Goal: Task Accomplishment & Management: Complete application form

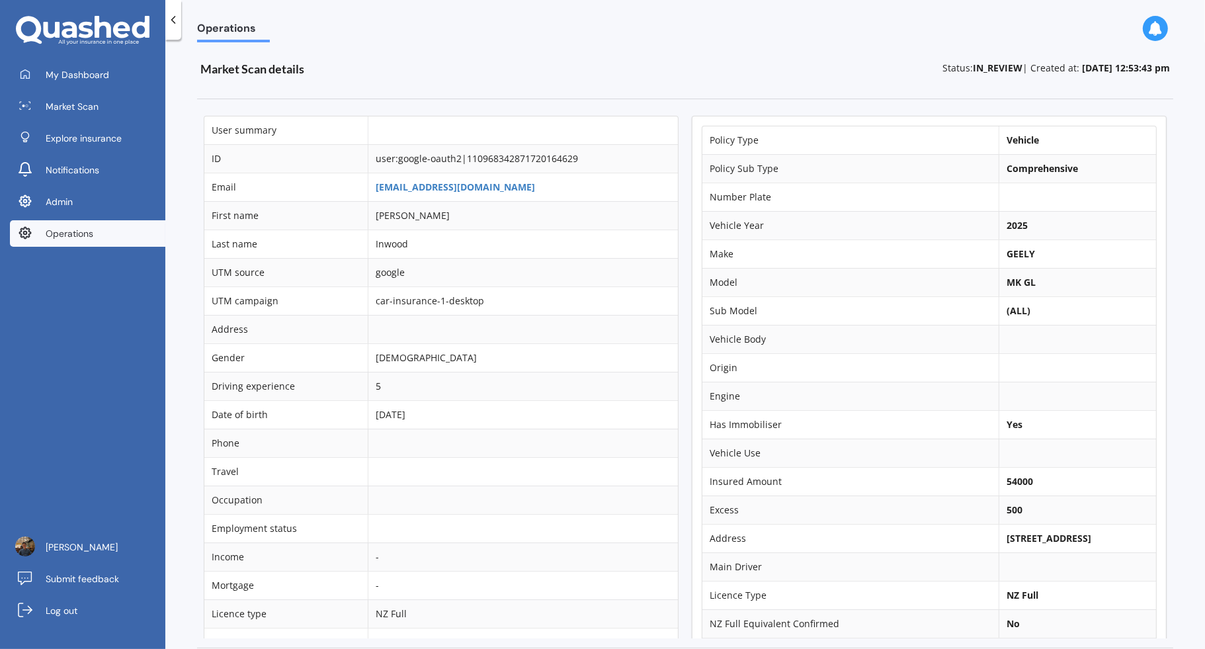
click at [685, 325] on div "Policy Type Vehicle Policy Sub Type Comprehensive Number Plate Vehicle Year 202…" at bounding box center [929, 373] width 488 height 529
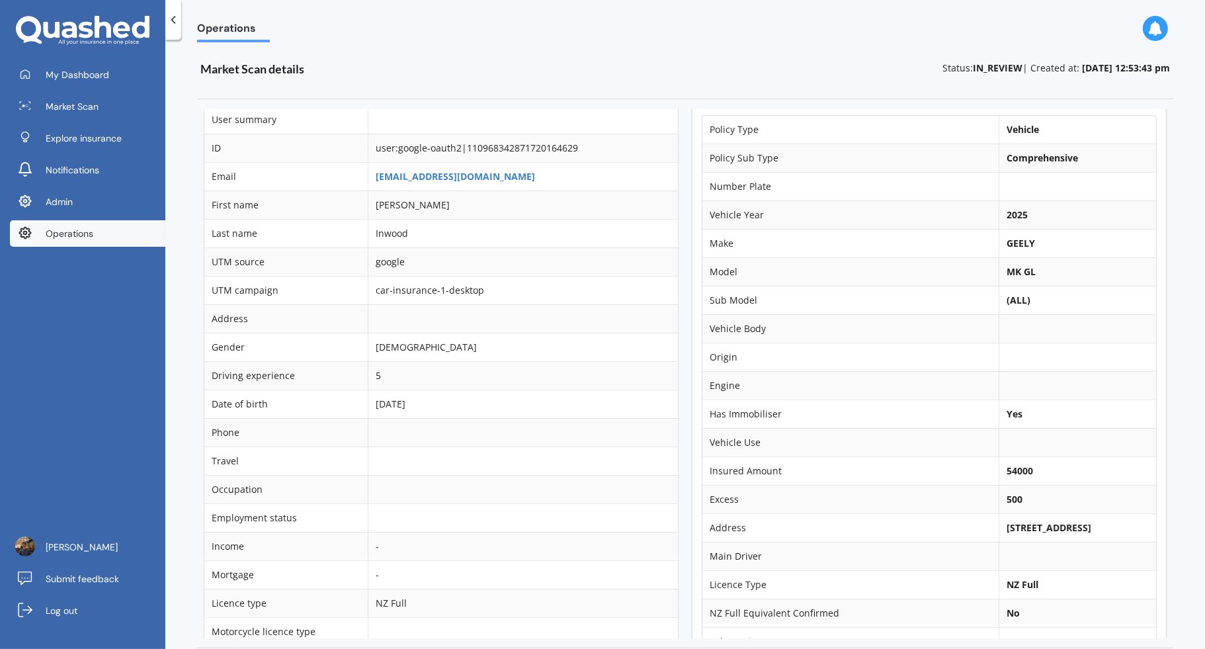
scroll to position [9, 0]
drag, startPoint x: 994, startPoint y: 521, endPoint x: 1072, endPoint y: 523, distance: 78.0
click at [1072, 523] on b "2 Bertrowe Drive, Ohauiti 3112" at bounding box center [1048, 528] width 85 height 13
copy b "2 Bertrowe Drive,"
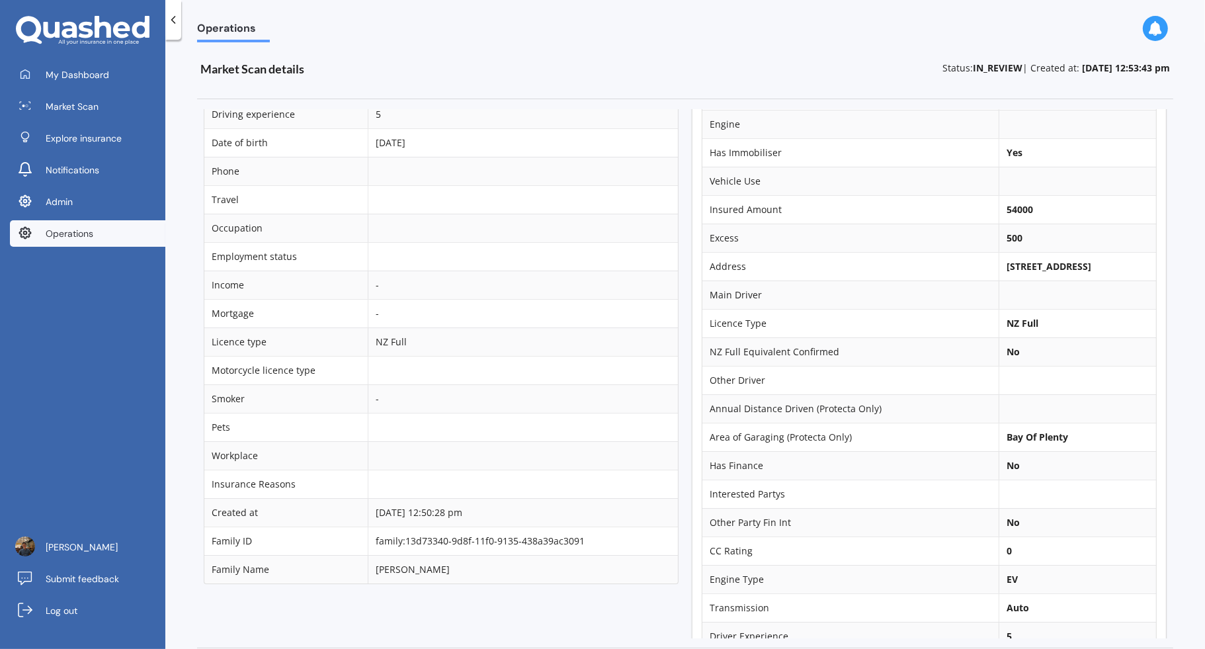
scroll to position [268, 0]
click at [1051, 333] on td "NZ Full" at bounding box center [1076, 326] width 157 height 28
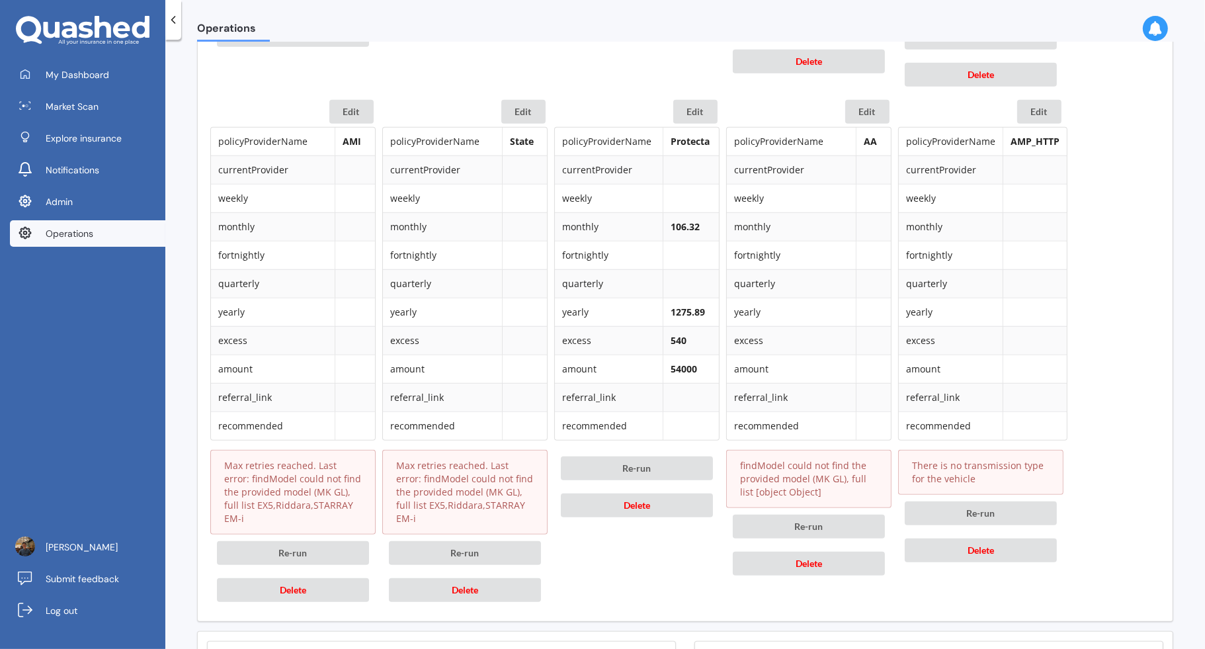
scroll to position [1185, 0]
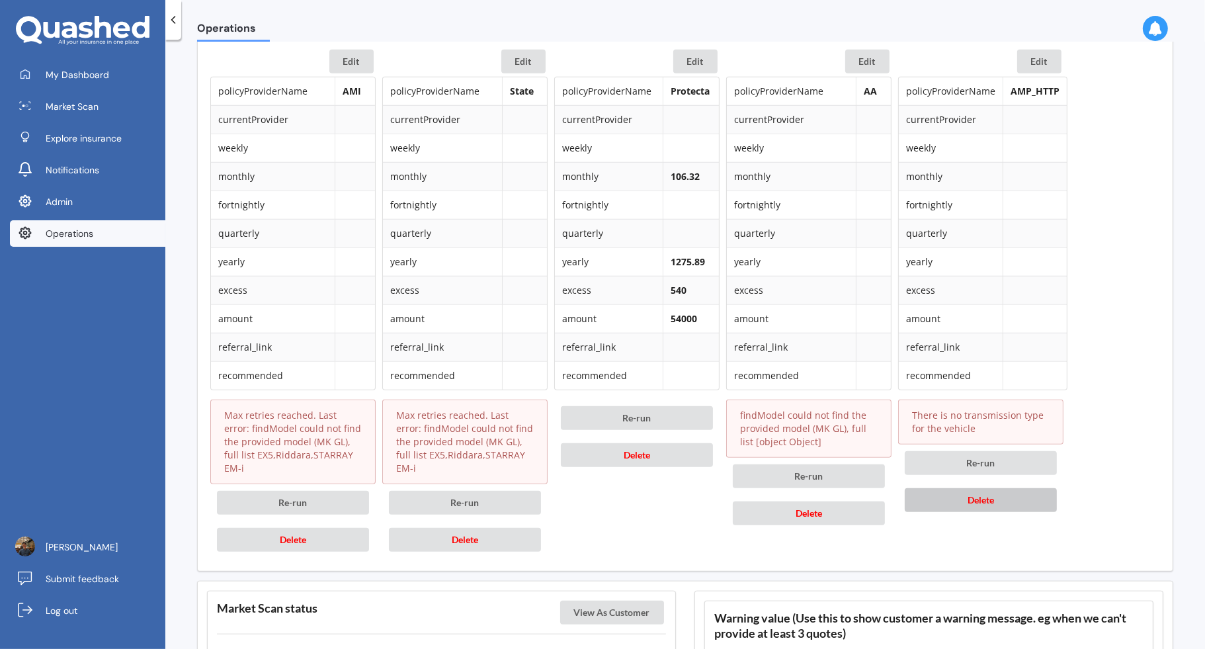
click at [987, 494] on span "Delete" at bounding box center [980, 499] width 26 height 11
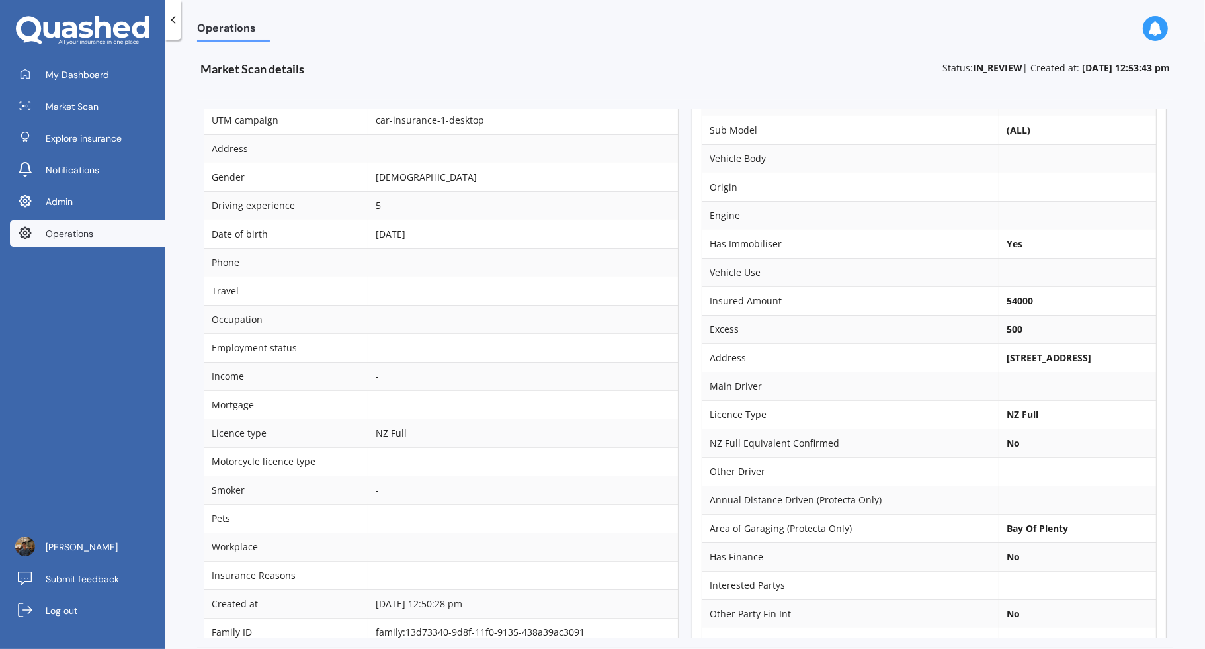
scroll to position [0, 0]
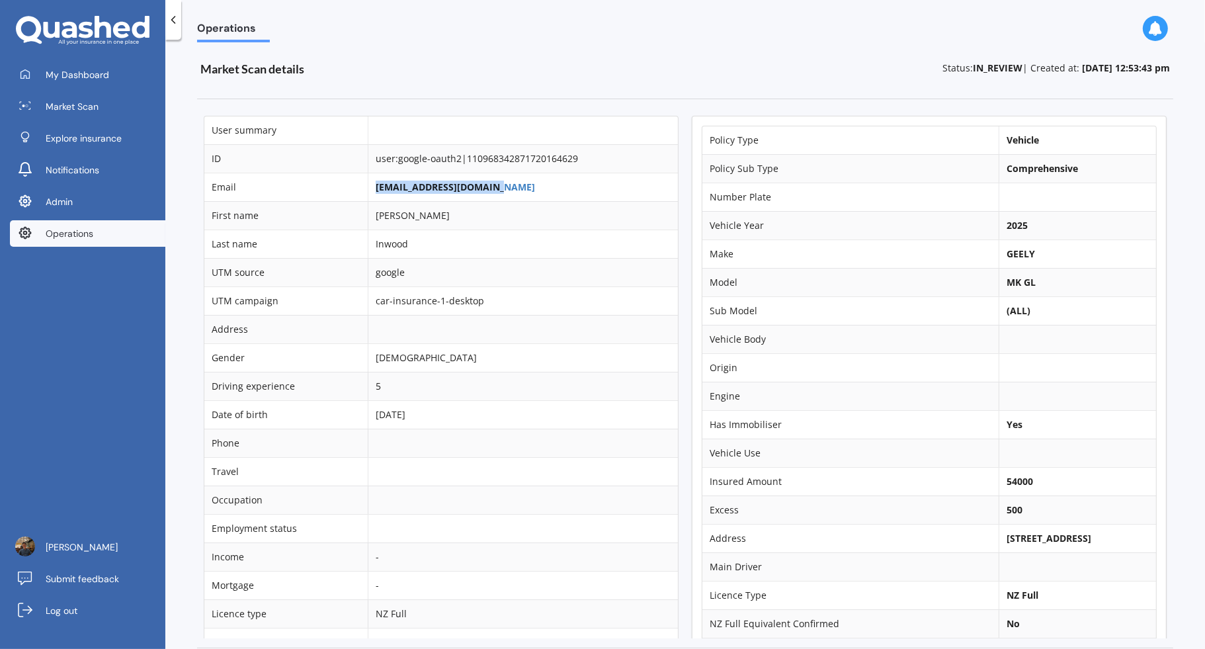
drag, startPoint x: 506, startPoint y: 187, endPoint x: 371, endPoint y: 181, distance: 135.7
click at [371, 181] on td "alastairi@mmc.school.nz" at bounding box center [523, 187] width 310 height 28
copy link "alastairi@mmc.school.nz"
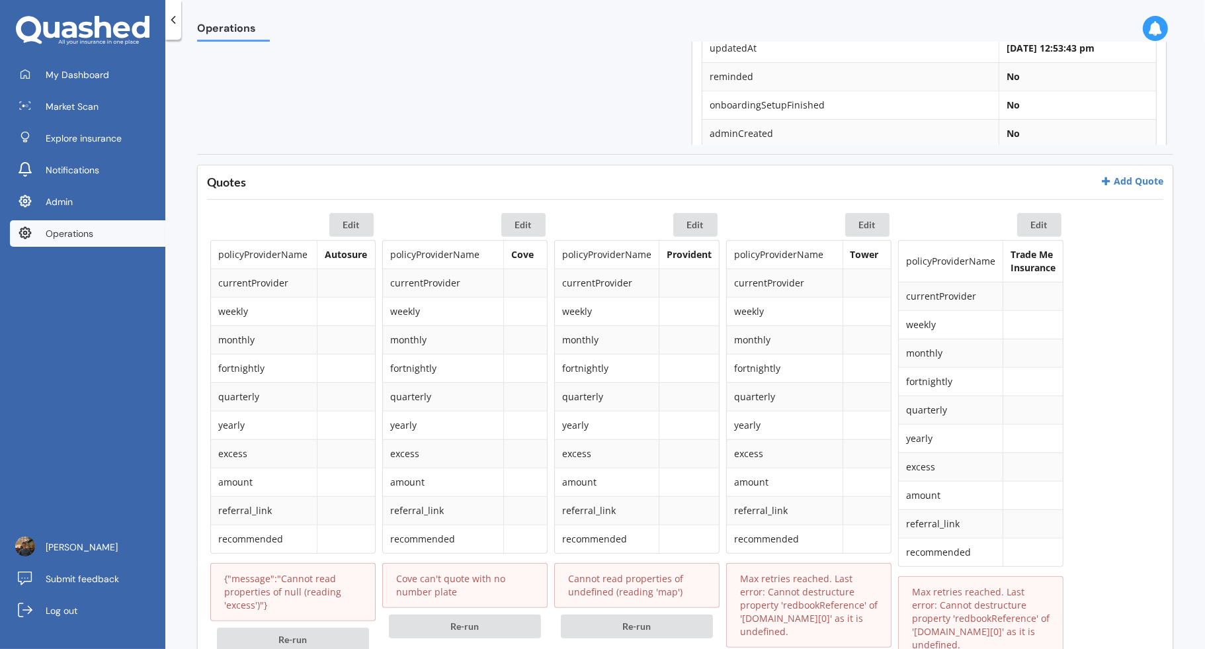
scroll to position [627, 0]
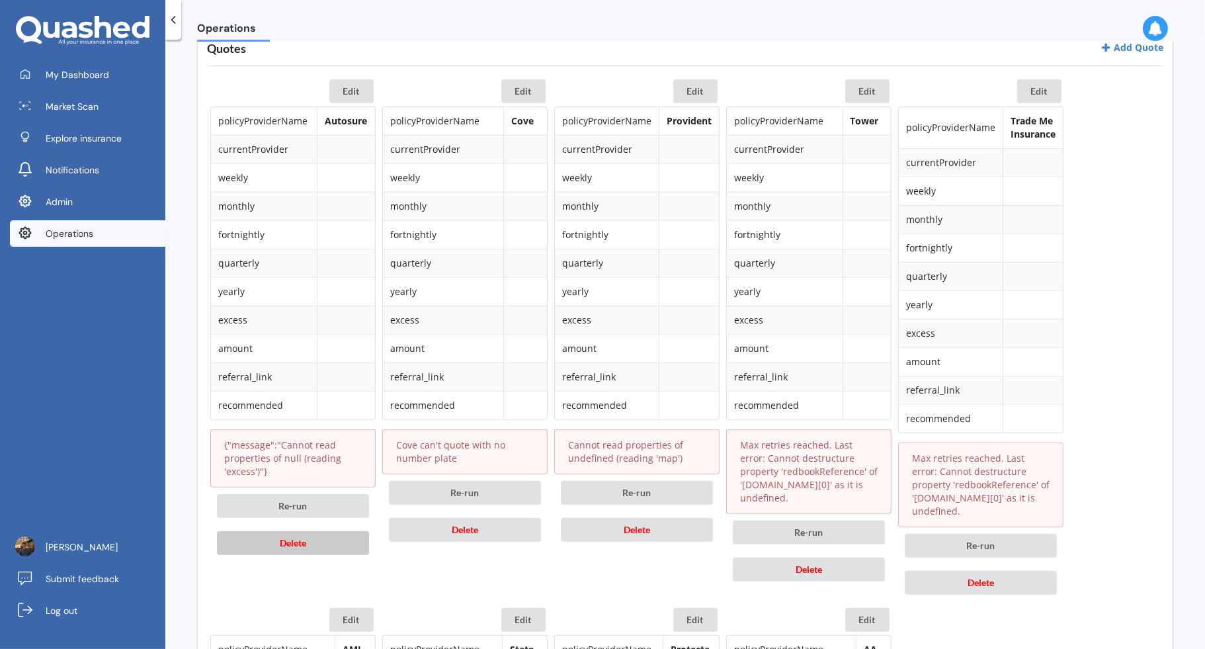
click at [309, 531] on button "Delete" at bounding box center [293, 543] width 152 height 24
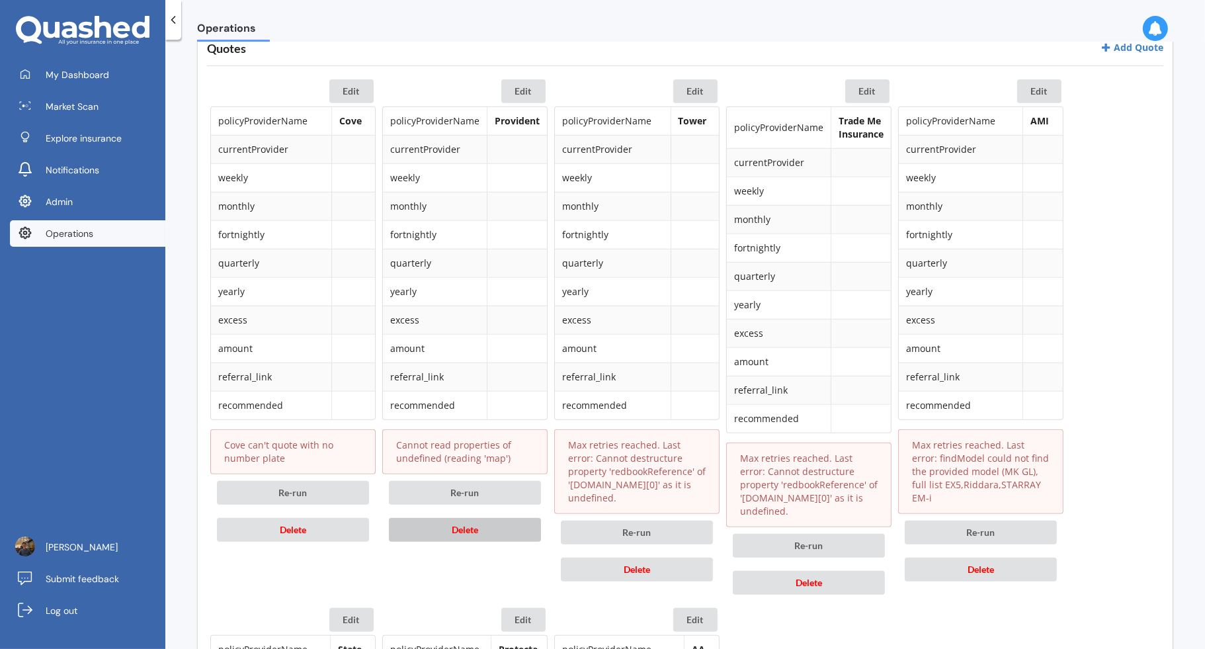
click at [493, 519] on button "Delete" at bounding box center [465, 530] width 152 height 24
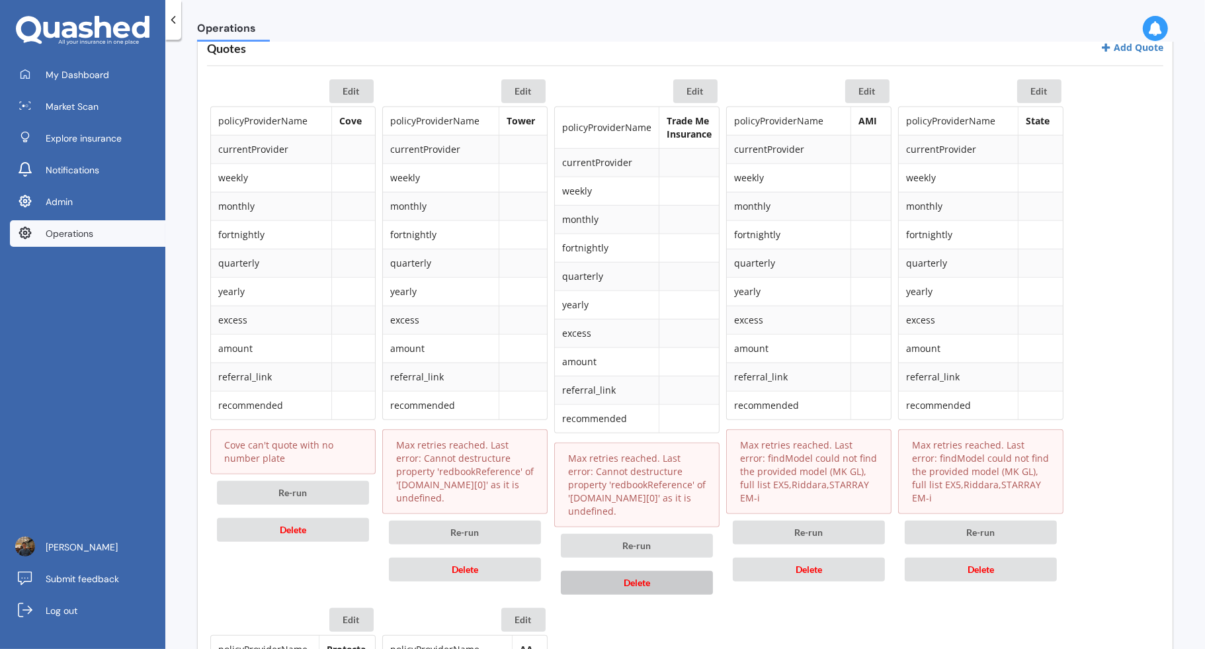
click at [698, 571] on button "Delete" at bounding box center [637, 583] width 152 height 24
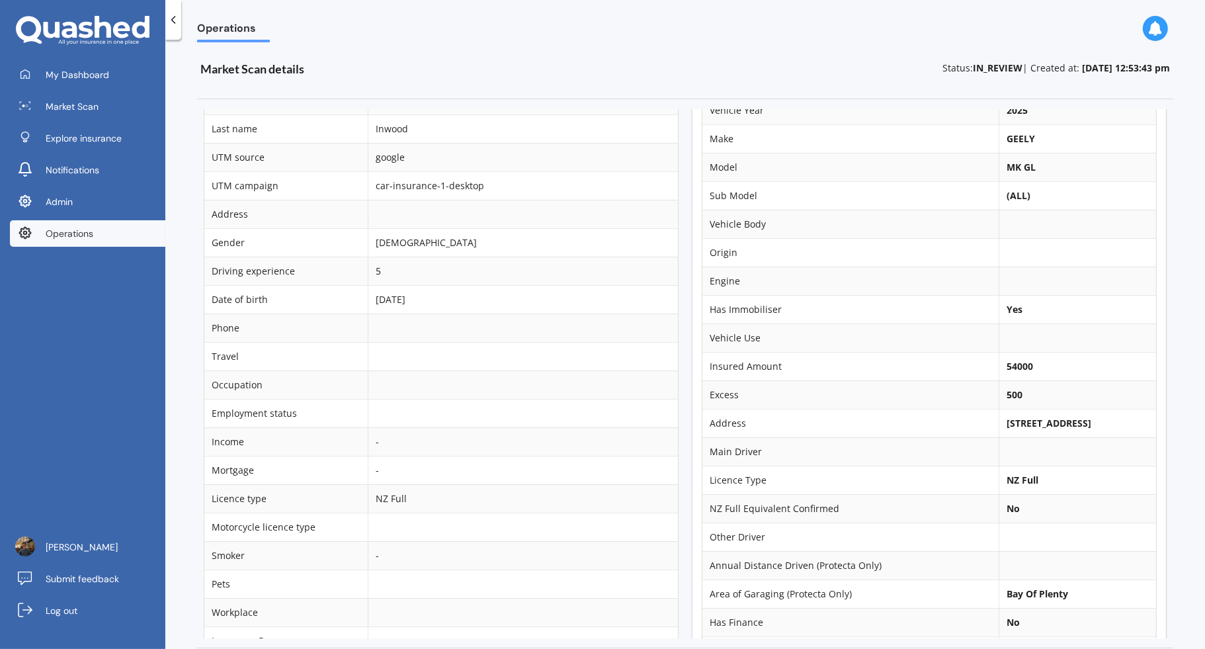
scroll to position [0, 0]
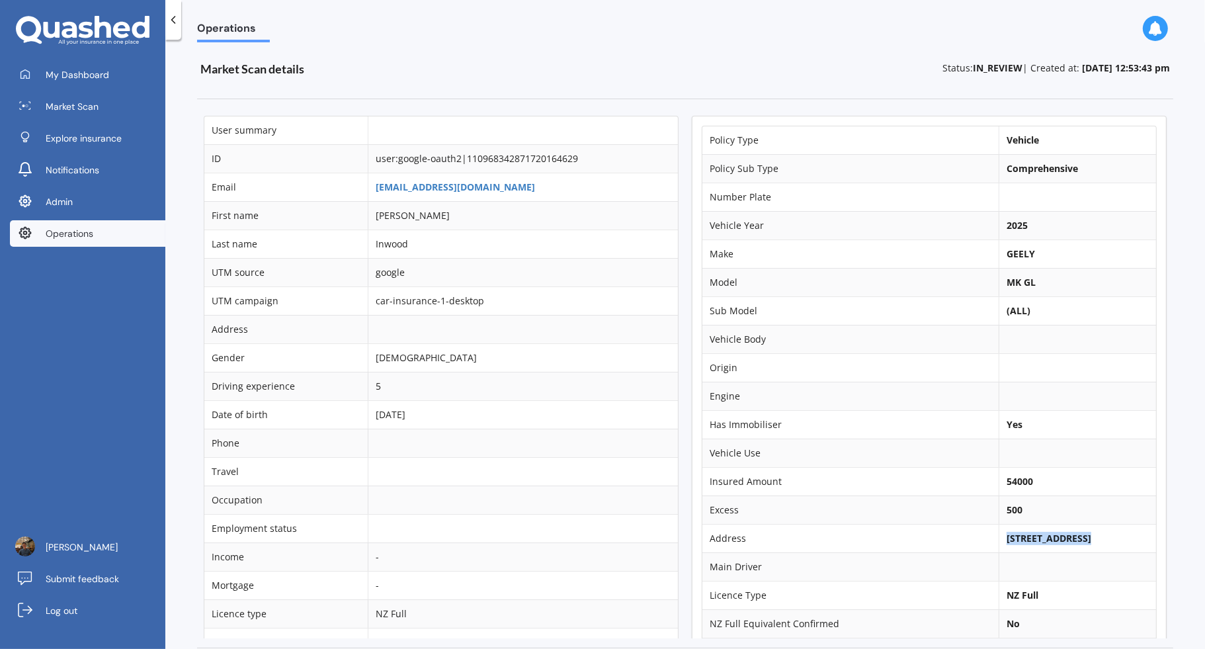
drag, startPoint x: 992, startPoint y: 535, endPoint x: 1069, endPoint y: 537, distance: 77.4
click at [1069, 537] on b "[STREET_ADDRESS]" at bounding box center [1048, 538] width 85 height 13
copy b "2 Bertrowe Drive"
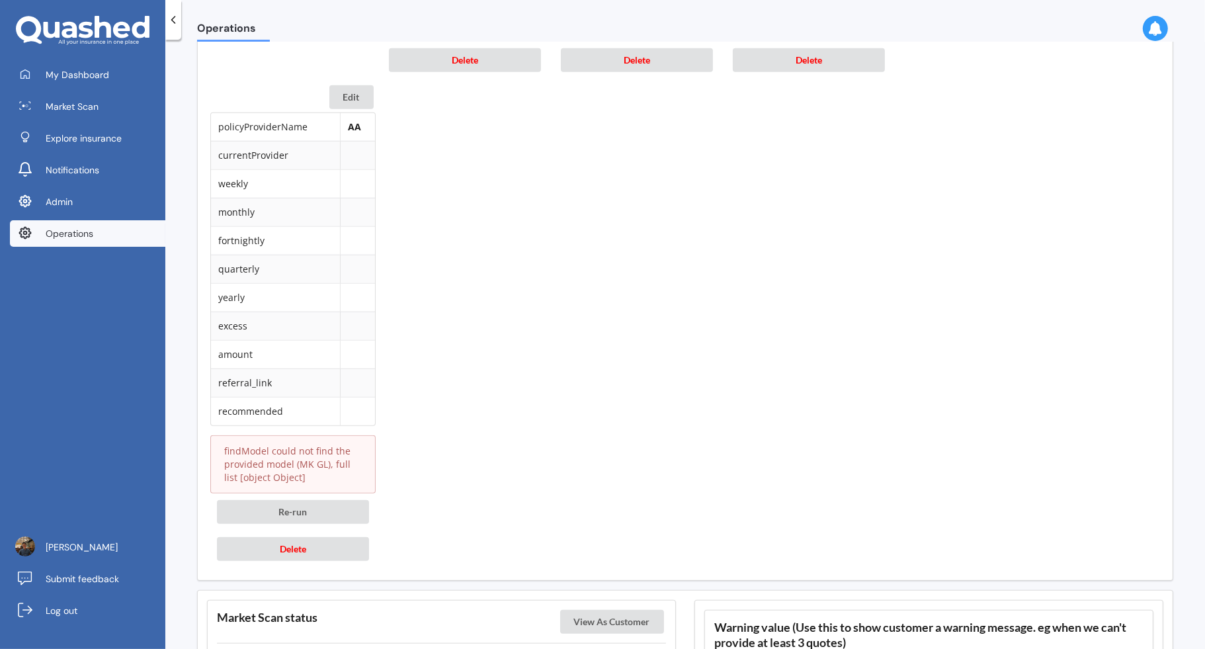
scroll to position [1274, 0]
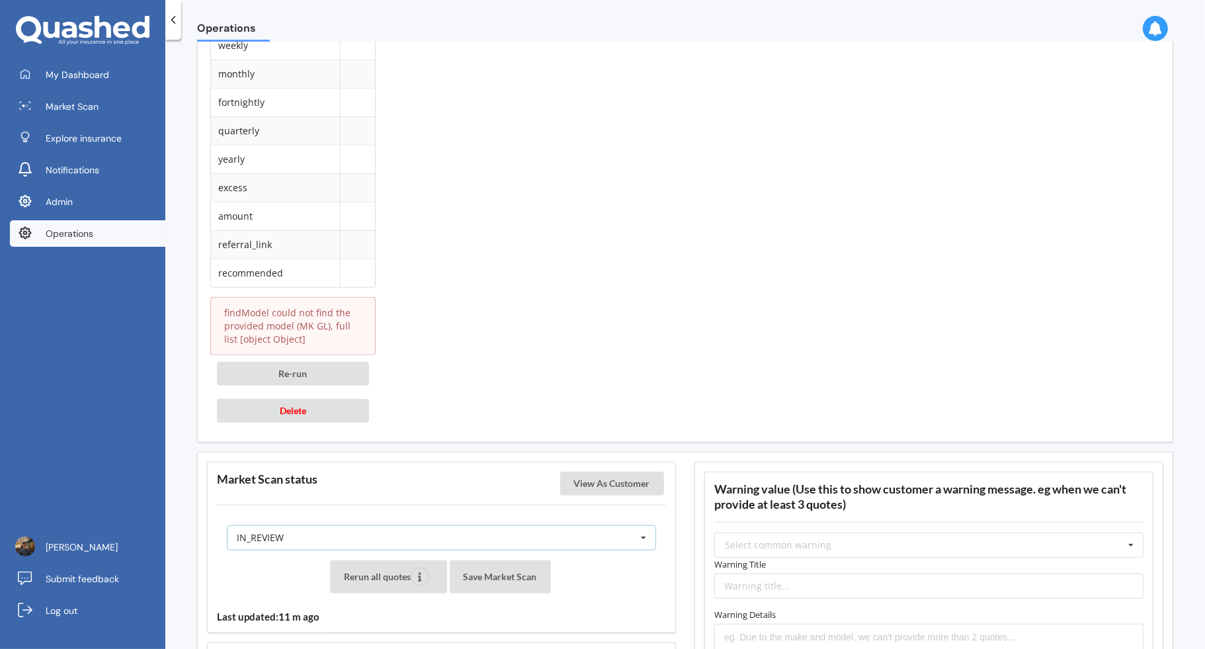
click at [521, 525] on div "IN_REVIEW READY PENDING VIEWED ABANDONED IN_REVIEW" at bounding box center [441, 537] width 429 height 25
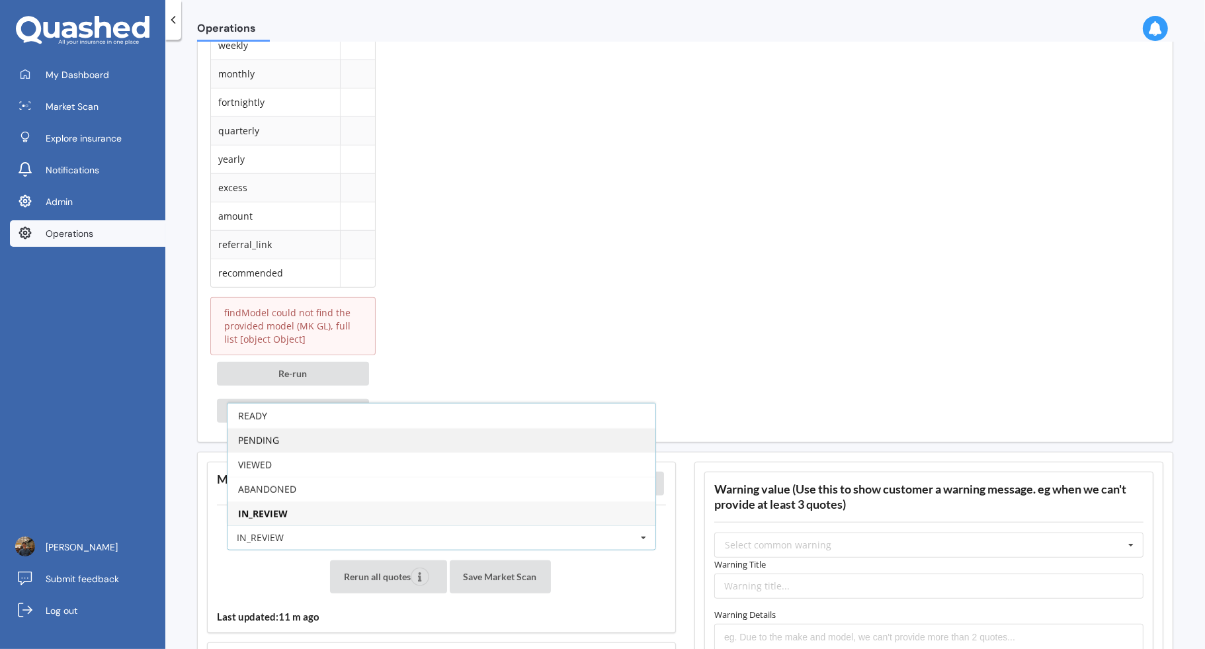
click at [459, 434] on div "PENDING" at bounding box center [441, 440] width 428 height 24
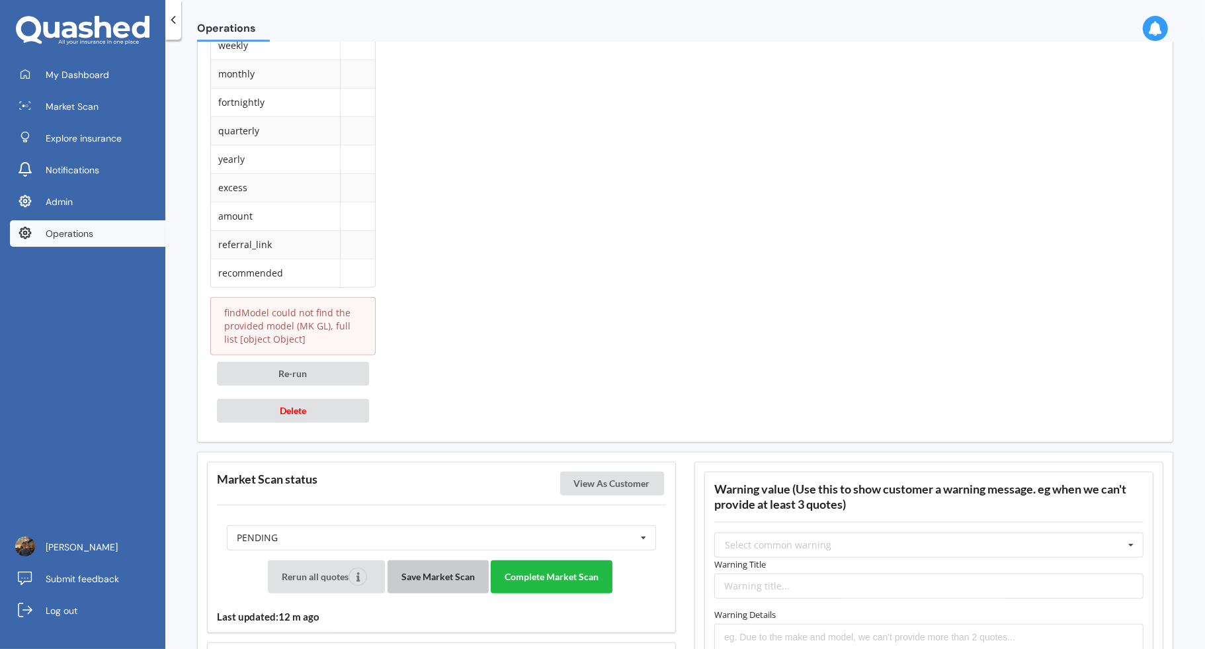
click at [440, 560] on button "Save Market Scan" at bounding box center [437, 576] width 101 height 33
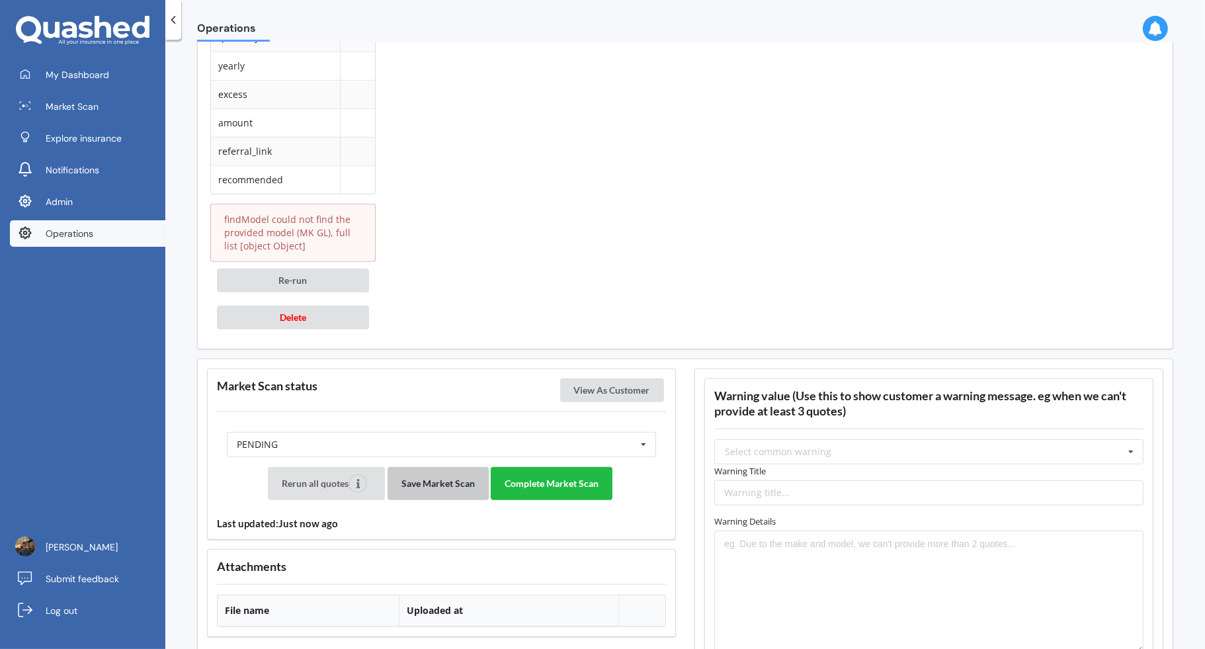
scroll to position [1436, 0]
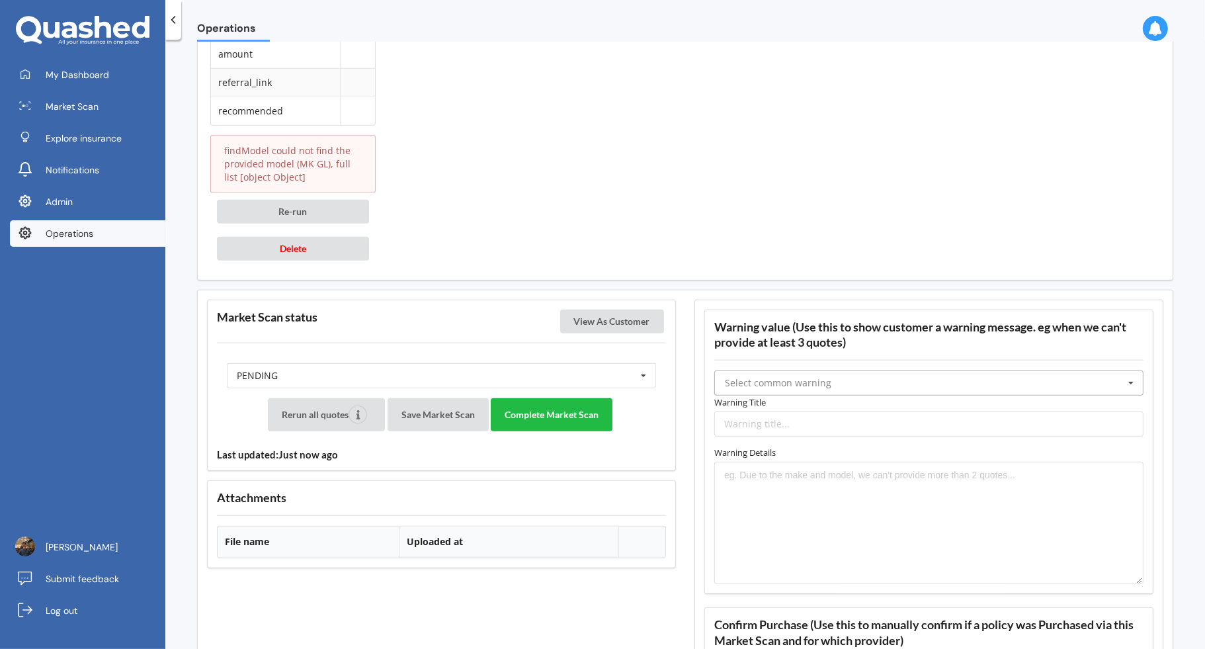
click at [859, 374] on input "text" at bounding box center [929, 383] width 428 height 24
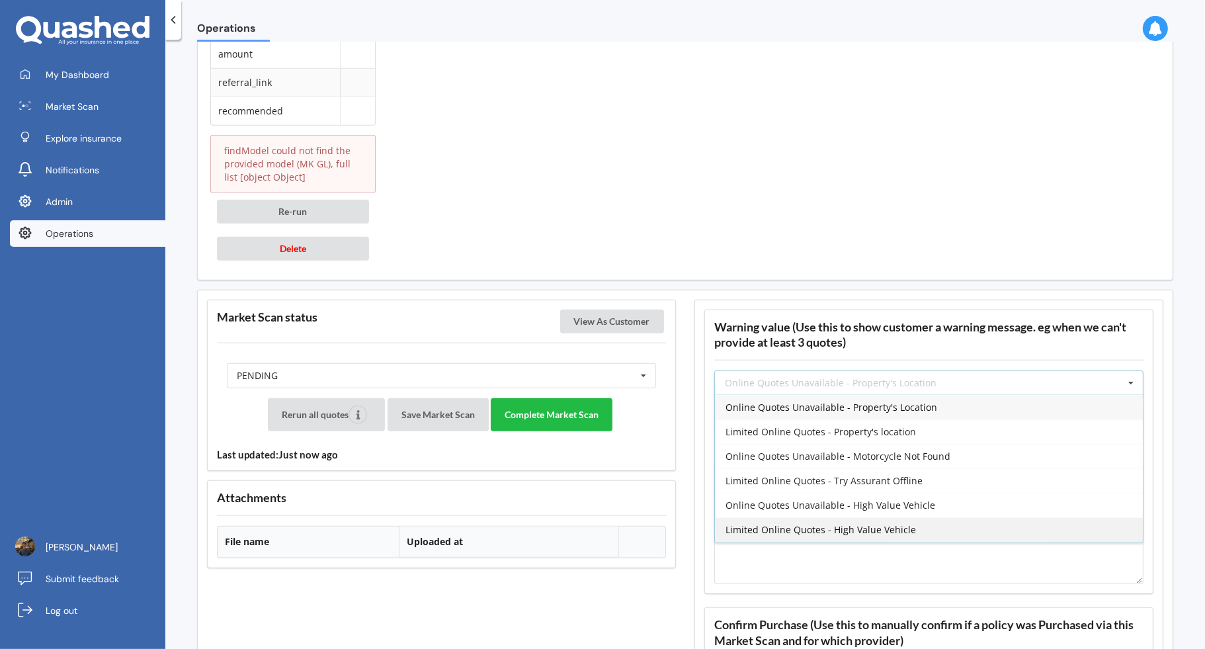
click at [937, 517] on div "Limited Online Quotes - High Value Vehicle" at bounding box center [929, 529] width 428 height 24
type input "Limited Online Quotes - High Value Vehicle"
type textarea "One or more insurers were unable to provide an online quote at the time of the …"
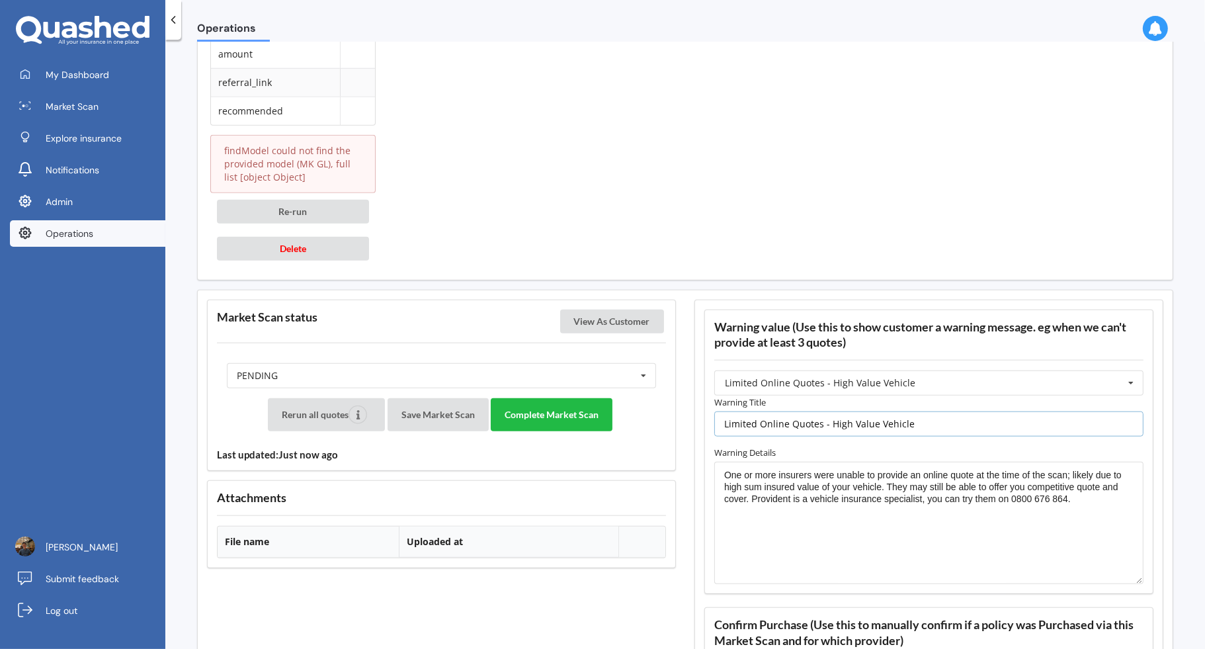
scroll to position [0, 0]
drag, startPoint x: 827, startPoint y: 414, endPoint x: 937, endPoint y: 415, distance: 110.4
click at [937, 415] on input "Limited Online Quotes - High Value Vehicle" at bounding box center [928, 423] width 429 height 25
type input "Limited Online Quotes - New Vehicle"
click at [962, 461] on textarea "One or more insurers were unable to provide an online quote at the time of the …" at bounding box center [928, 522] width 429 height 123
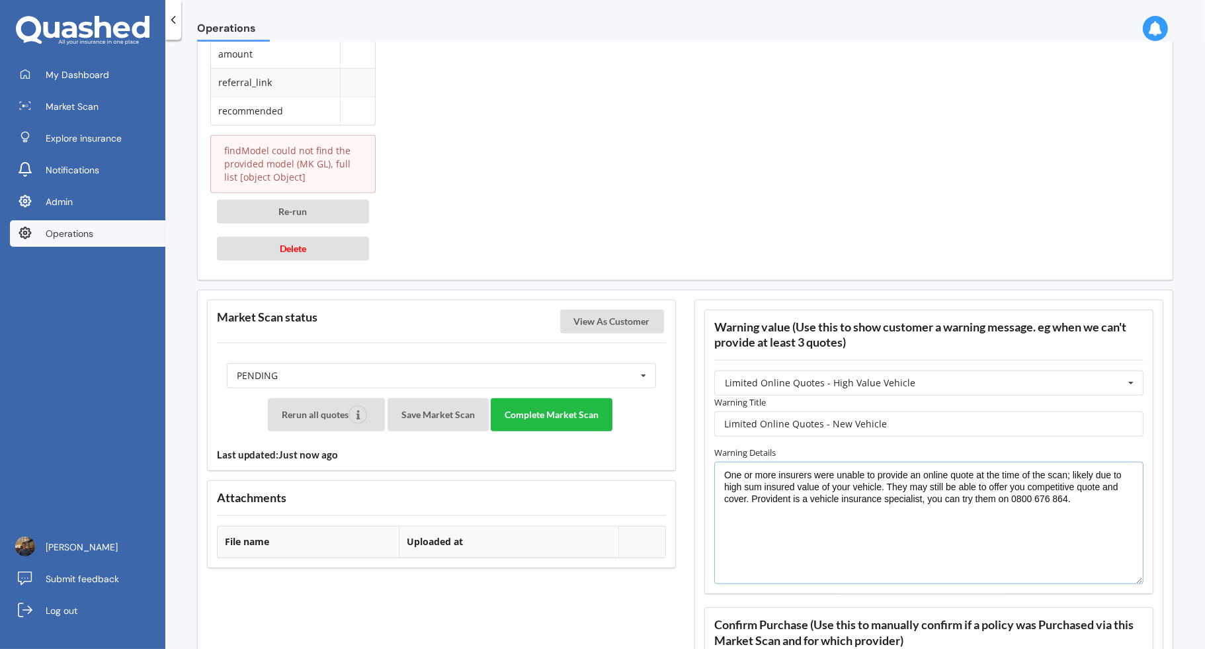
click at [947, 495] on textarea "One or more insurers were unable to provide an online quote at the time of the …" at bounding box center [928, 522] width 429 height 123
drag, startPoint x: 1072, startPoint y: 490, endPoint x: 747, endPoint y: 484, distance: 325.3
click at [747, 484] on textarea "One or more insurers were unable to provide an online quote at the time of the …" at bounding box center [928, 522] width 429 height 123
drag, startPoint x: 846, startPoint y: 474, endPoint x: 696, endPoint y: 473, distance: 150.7
click at [696, 473] on div "Warning value (Use this to show customer a warning message. eg when we can't pr…" at bounding box center [928, 537] width 469 height 477
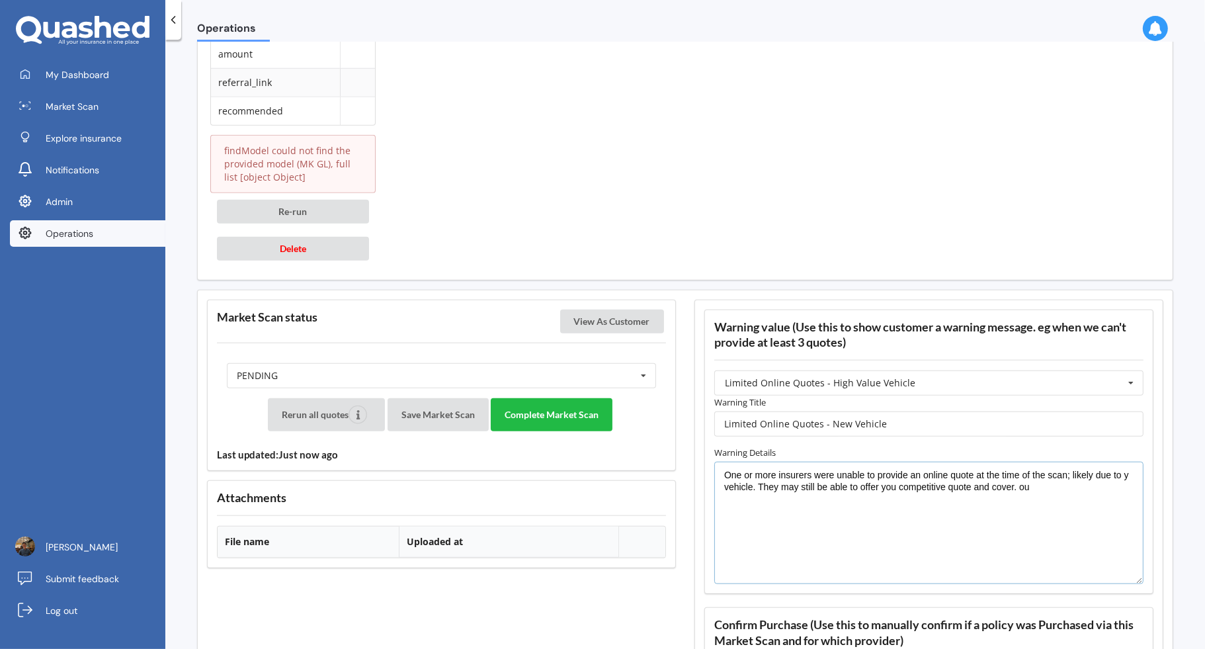
drag, startPoint x: 1055, startPoint y: 473, endPoint x: 702, endPoint y: 471, distance: 353.1
click at [704, 471] on div "Warning value (Use this to show customer a warning message. eg when we can't pr…" at bounding box center [928, 451] width 449 height 284
click at [1023, 446] on label "Warning Details" at bounding box center [928, 452] width 429 height 13
click at [1051, 477] on textarea "One or more insurers were unable to provide an online quote at the time of the …" at bounding box center [928, 522] width 429 height 123
click at [1119, 485] on textarea "One or more insurers were unable to provide an online quote at the time of the …" at bounding box center [928, 522] width 429 height 123
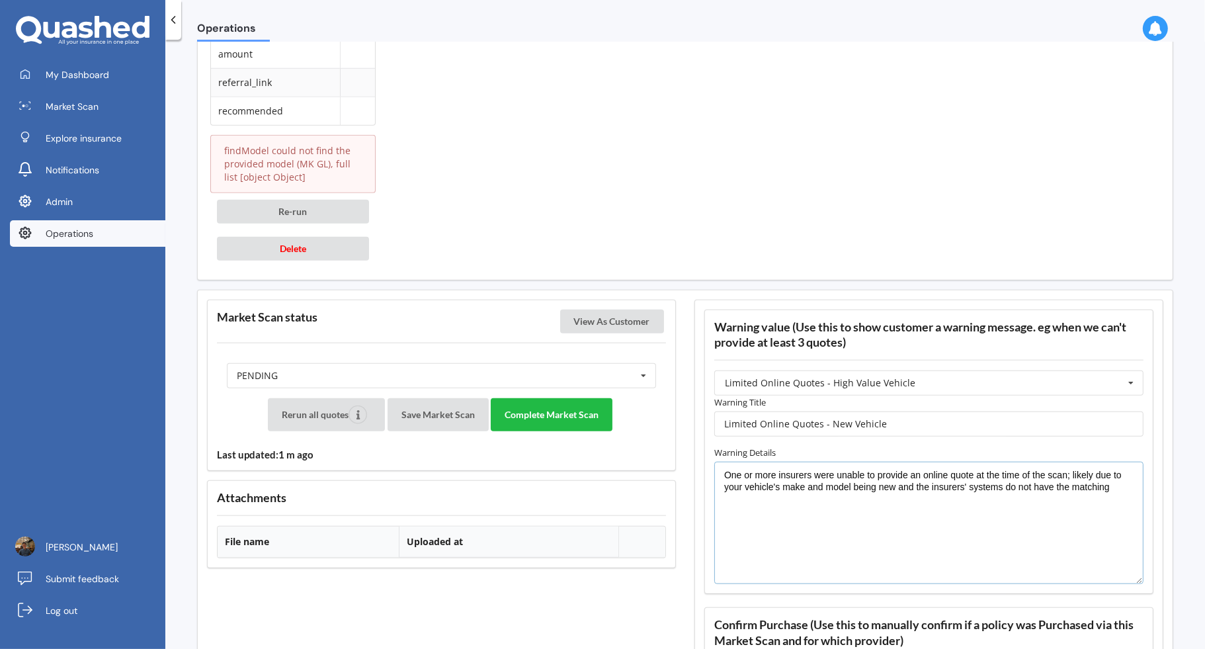
click at [1119, 485] on textarea "One or more insurers were unable to provide an online quote at the time of the …" at bounding box center [928, 522] width 429 height 123
drag, startPoint x: 1117, startPoint y: 477, endPoint x: 1029, endPoint y: 477, distance: 87.9
click at [1029, 477] on textarea "One or more insurers were unable to provide an online quote at the time of the …" at bounding box center [928, 522] width 429 height 123
click at [970, 485] on textarea "One or more insurers were unable to provide an online quote at the time of the …" at bounding box center [928, 522] width 429 height 123
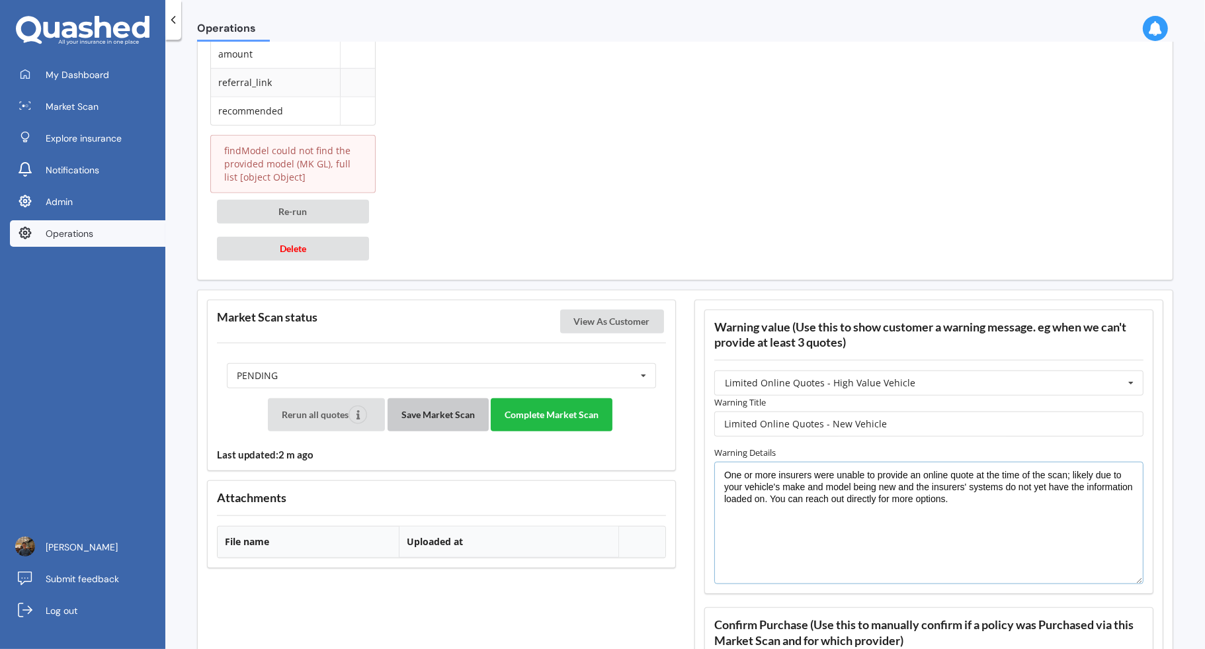
type textarea "One or more insurers were unable to provide an online quote at the time of the …"
click at [457, 403] on button "Save Market Scan" at bounding box center [437, 414] width 101 height 33
click at [622, 313] on button "View As Customer" at bounding box center [612, 321] width 104 height 24
click at [448, 403] on button "Save Market Scan" at bounding box center [437, 414] width 101 height 33
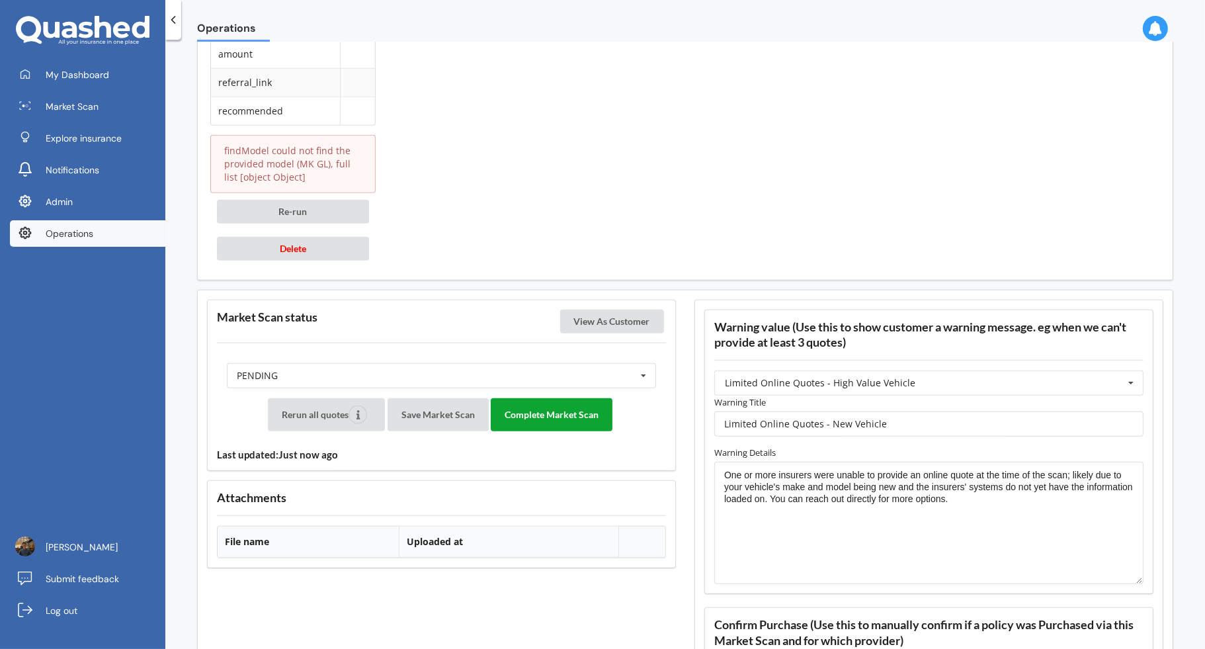
click at [561, 403] on button "Complete Market Scan" at bounding box center [552, 414] width 122 height 33
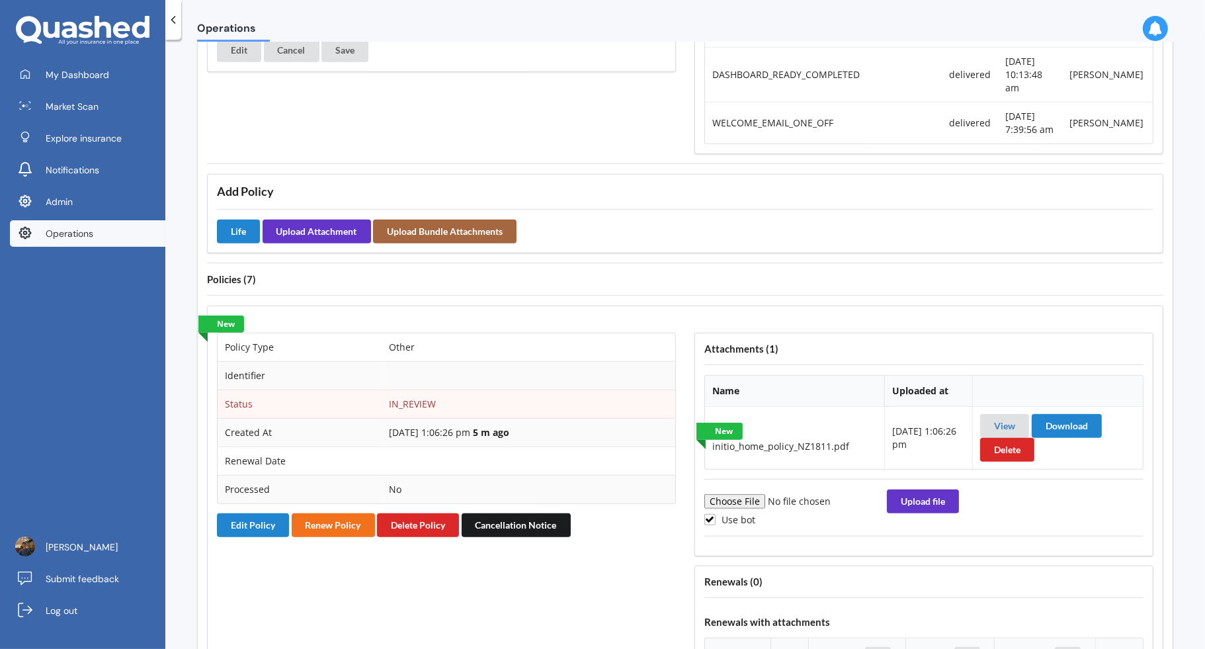
scroll to position [964, 0]
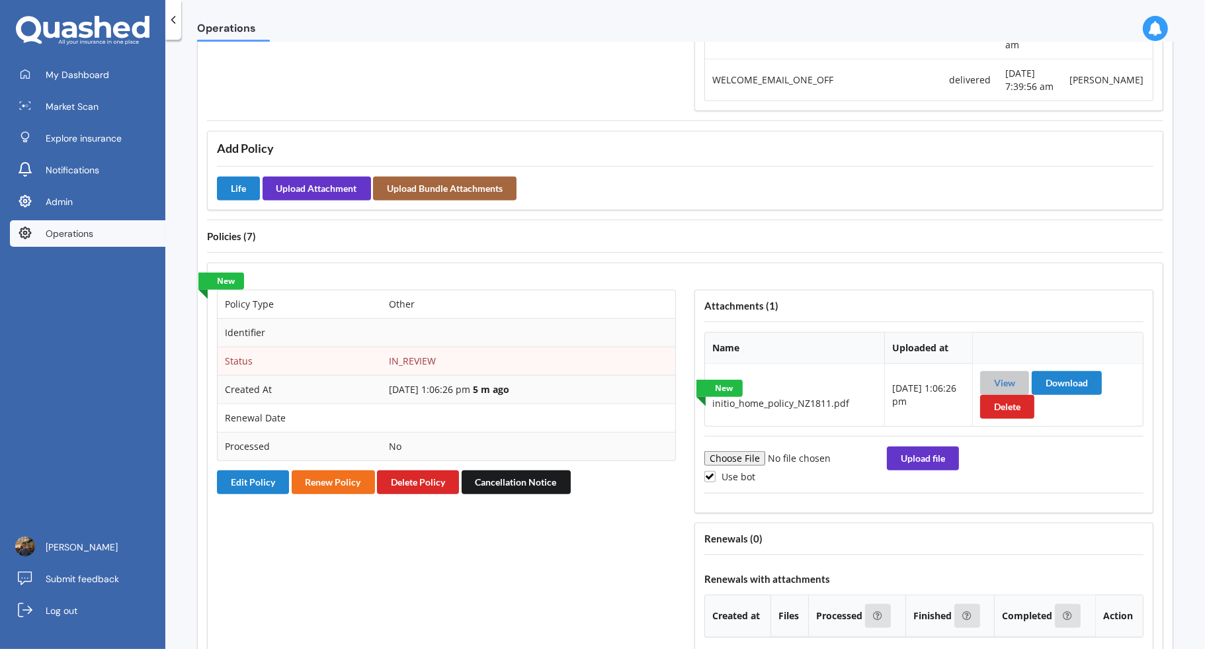
click at [1007, 371] on button "View" at bounding box center [1004, 383] width 49 height 24
click at [1000, 377] on link "View" at bounding box center [1004, 382] width 21 height 11
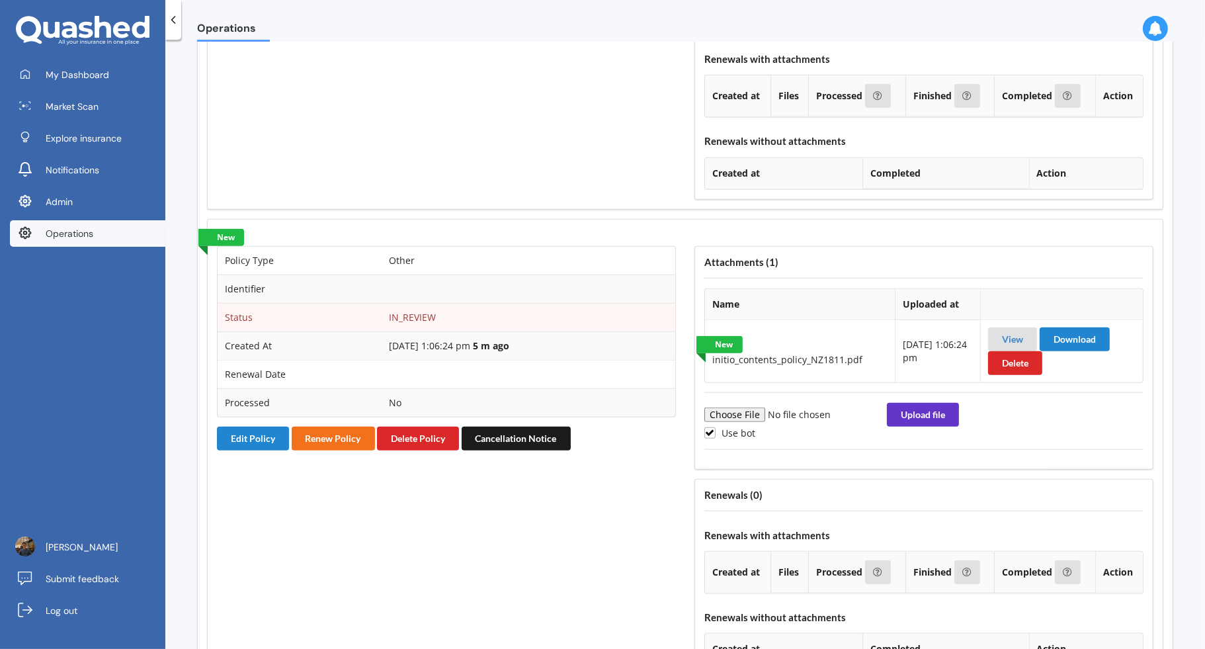
scroll to position [1493, 0]
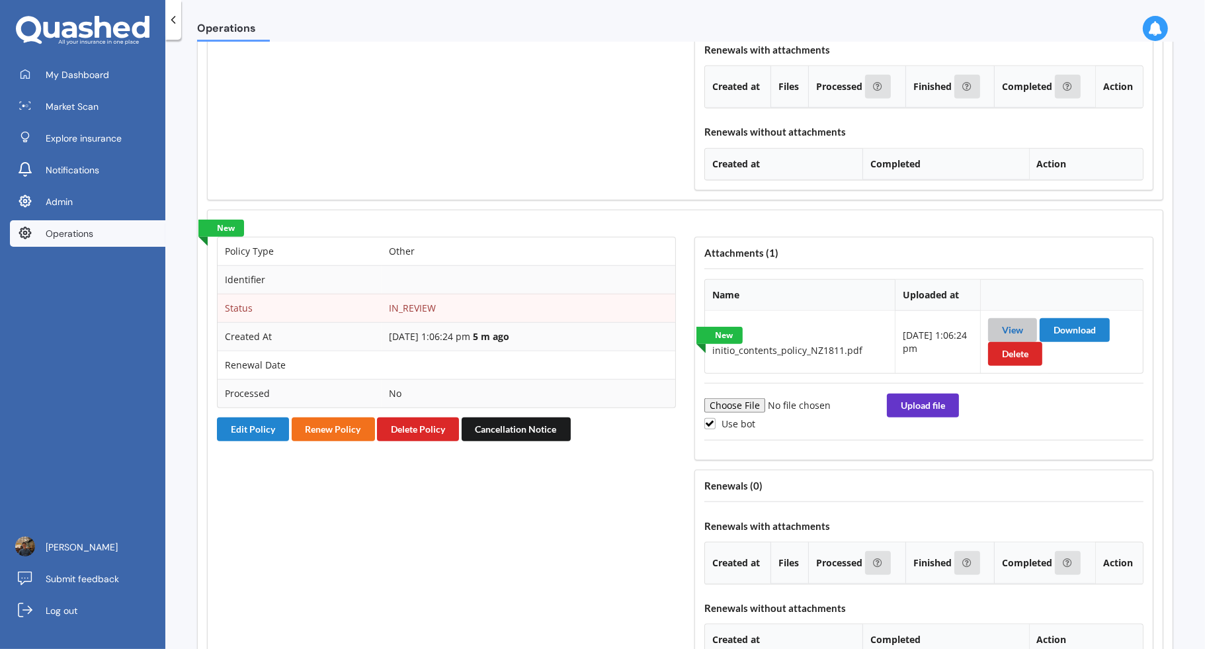
click at [1010, 324] on link "View" at bounding box center [1012, 329] width 21 height 11
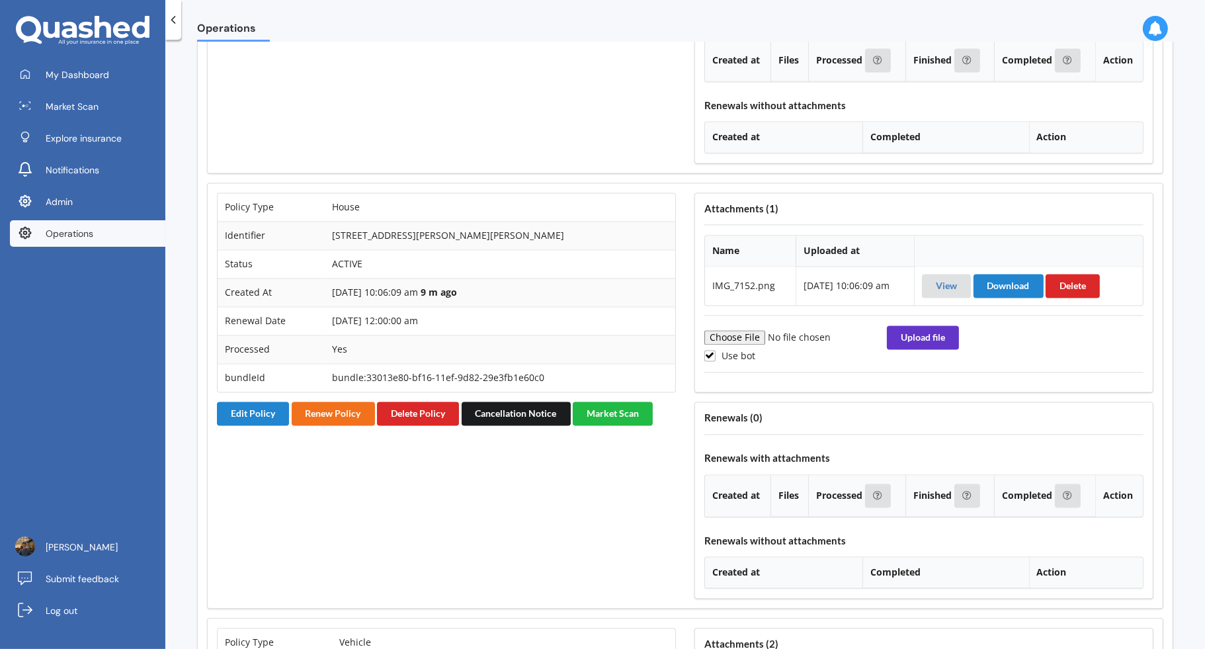
scroll to position [2756, 0]
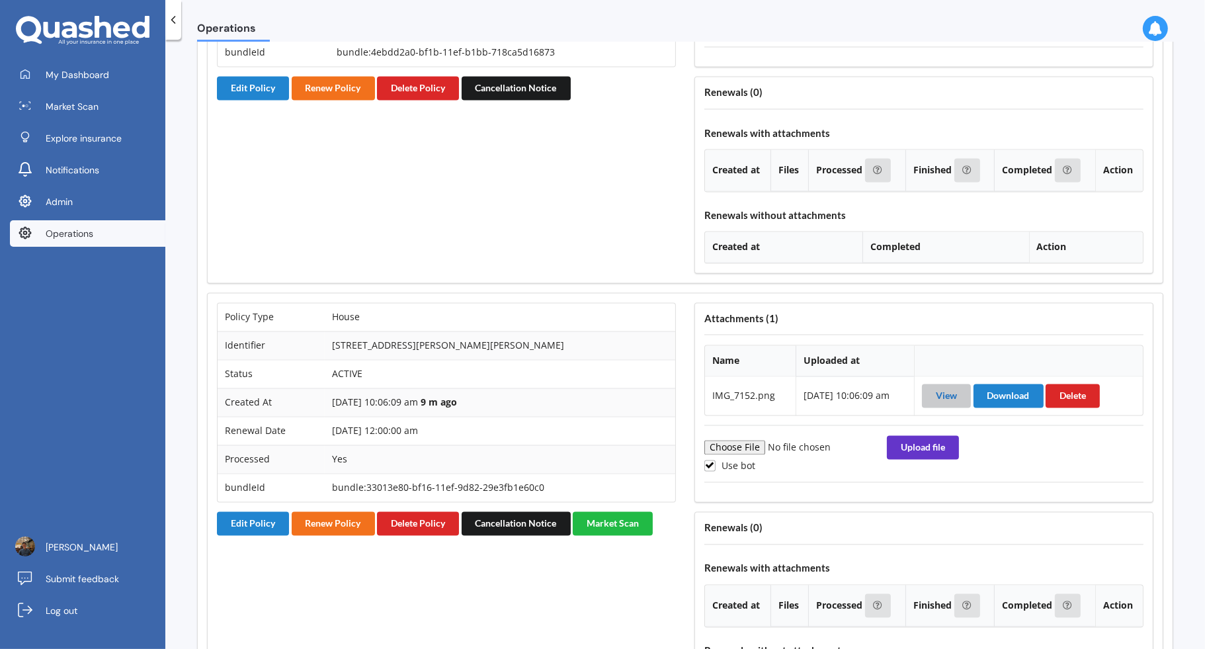
click at [948, 389] on link "View" at bounding box center [945, 394] width 21 height 11
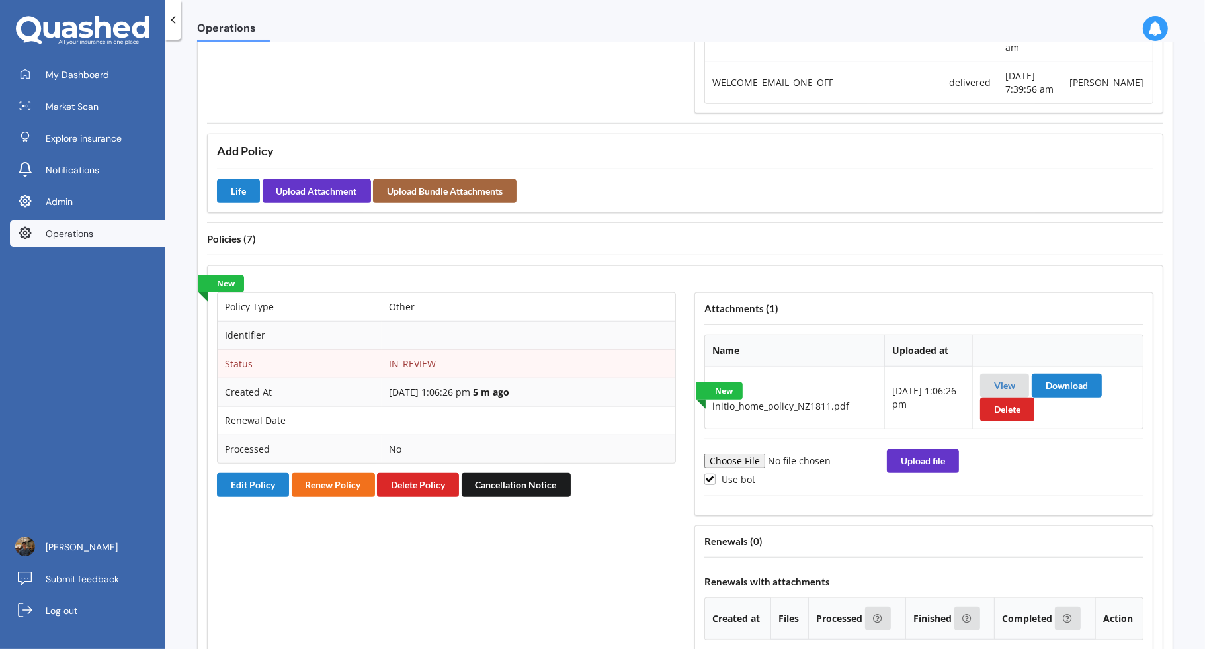
scroll to position [1048, 0]
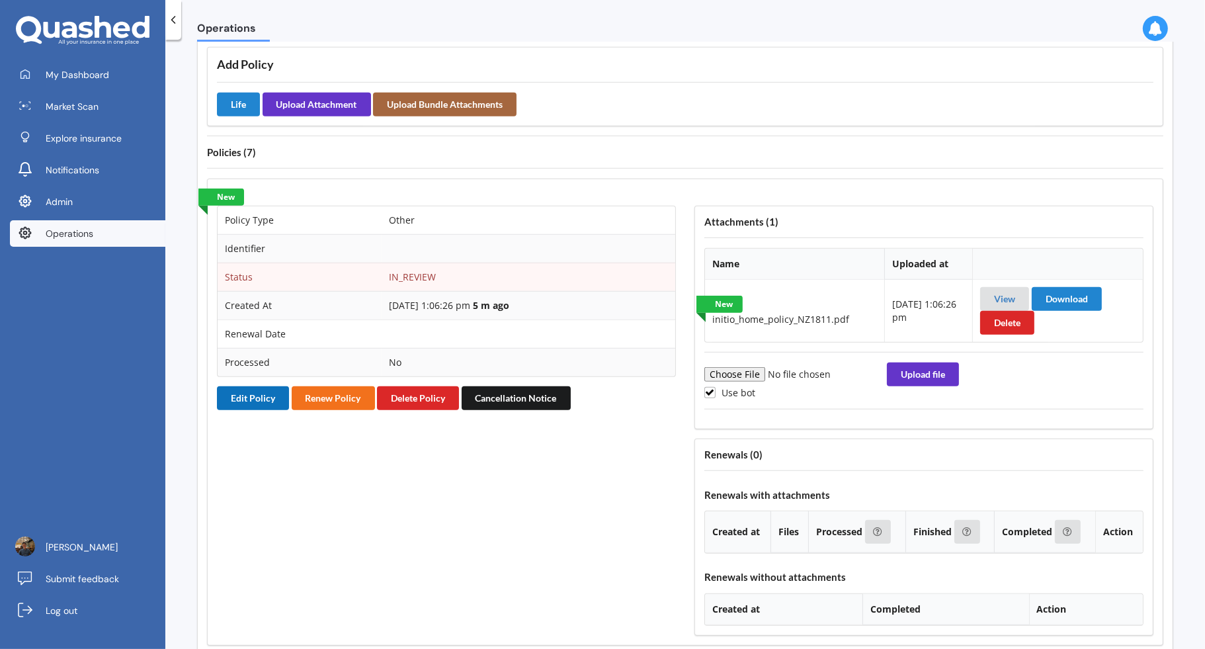
click at [259, 386] on button "Edit Policy" at bounding box center [253, 398] width 72 height 24
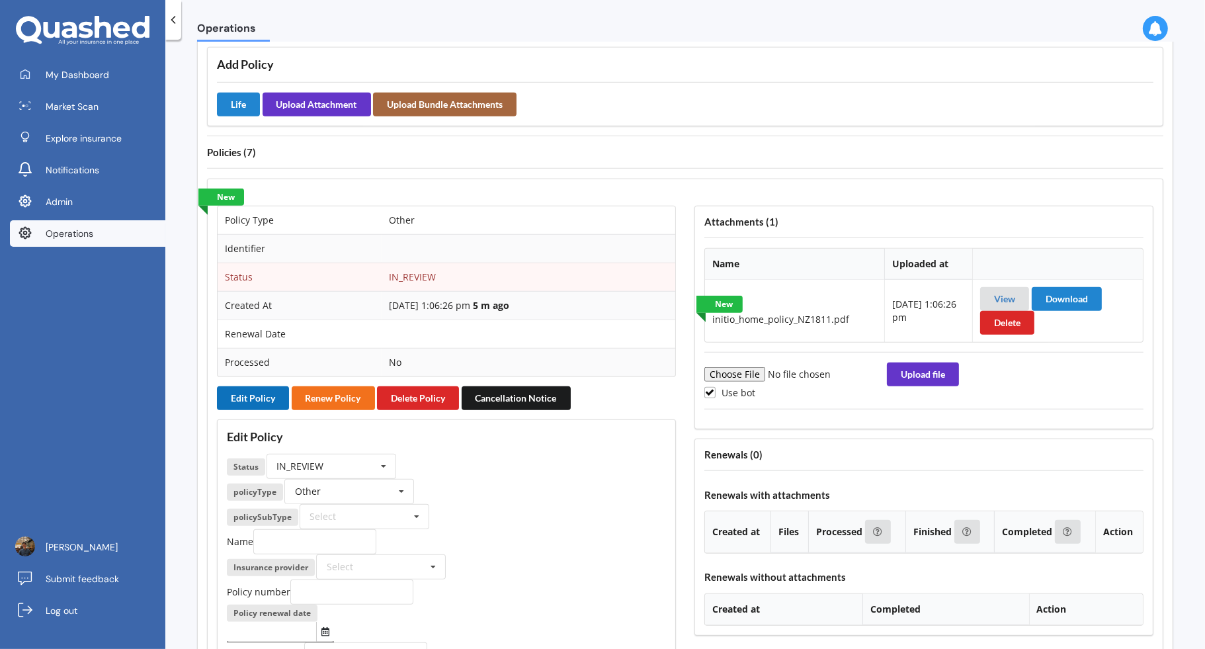
scroll to position [1193, 0]
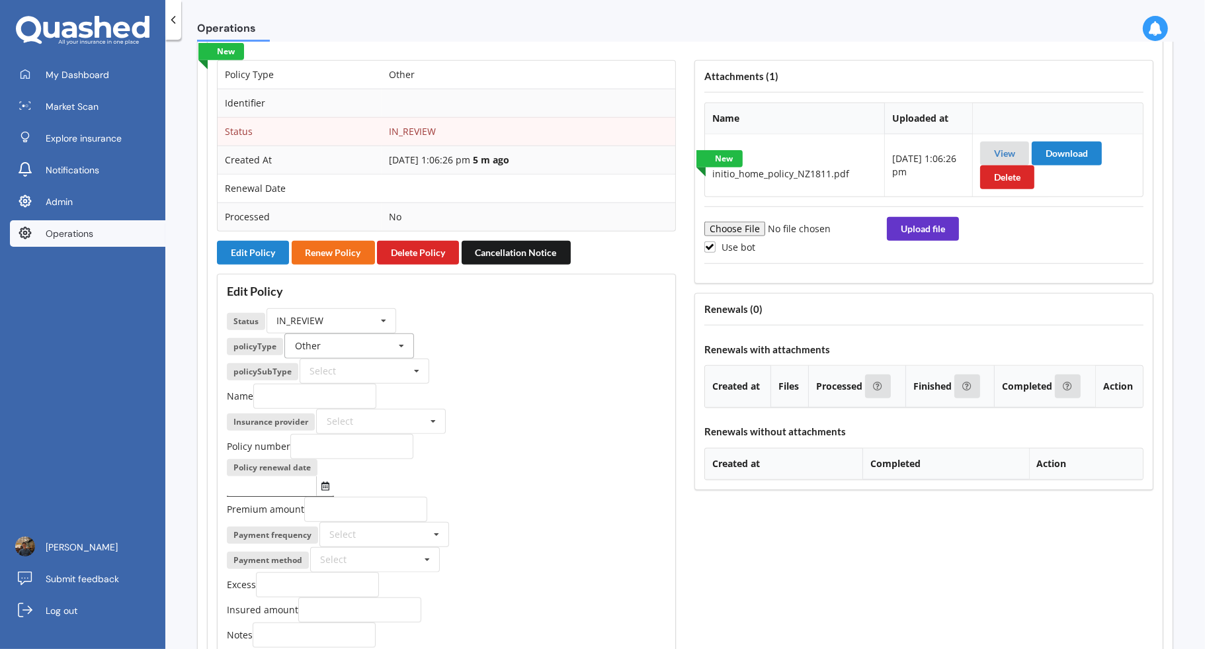
click at [389, 334] on input "text" at bounding box center [350, 346] width 128 height 24
click at [352, 441] on div "House" at bounding box center [349, 453] width 128 height 24
click at [567, 383] on div "Name" at bounding box center [446, 395] width 439 height 25
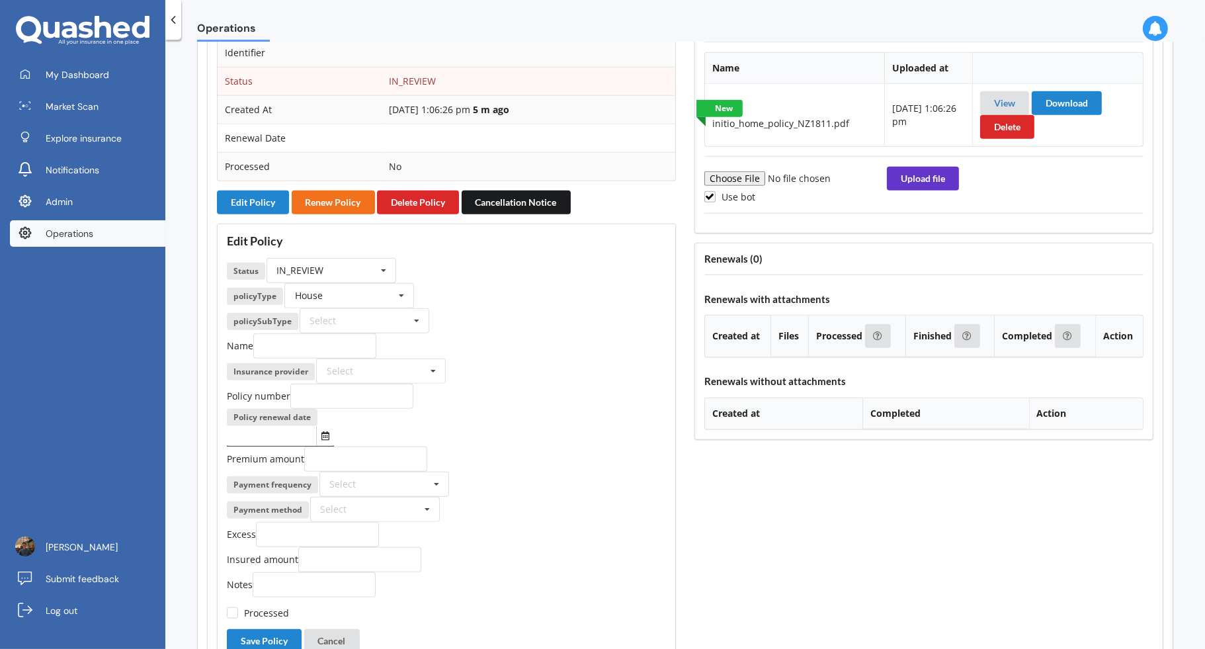
scroll to position [1318, 0]
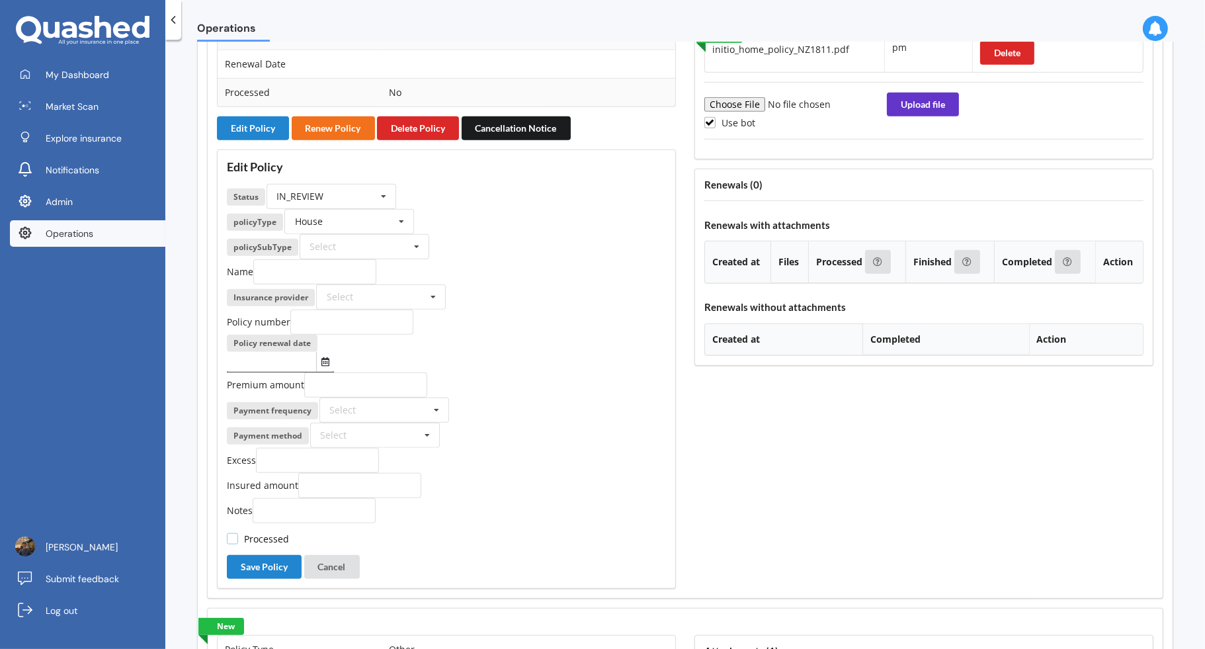
click at [280, 533] on label "Processed" at bounding box center [258, 538] width 62 height 11
checkbox input "true"
click at [387, 234] on div "Select" at bounding box center [364, 246] width 130 height 25
click at [401, 285] on input "text" at bounding box center [381, 297] width 128 height 24
click at [395, 382] on div "Initio" at bounding box center [381, 394] width 128 height 24
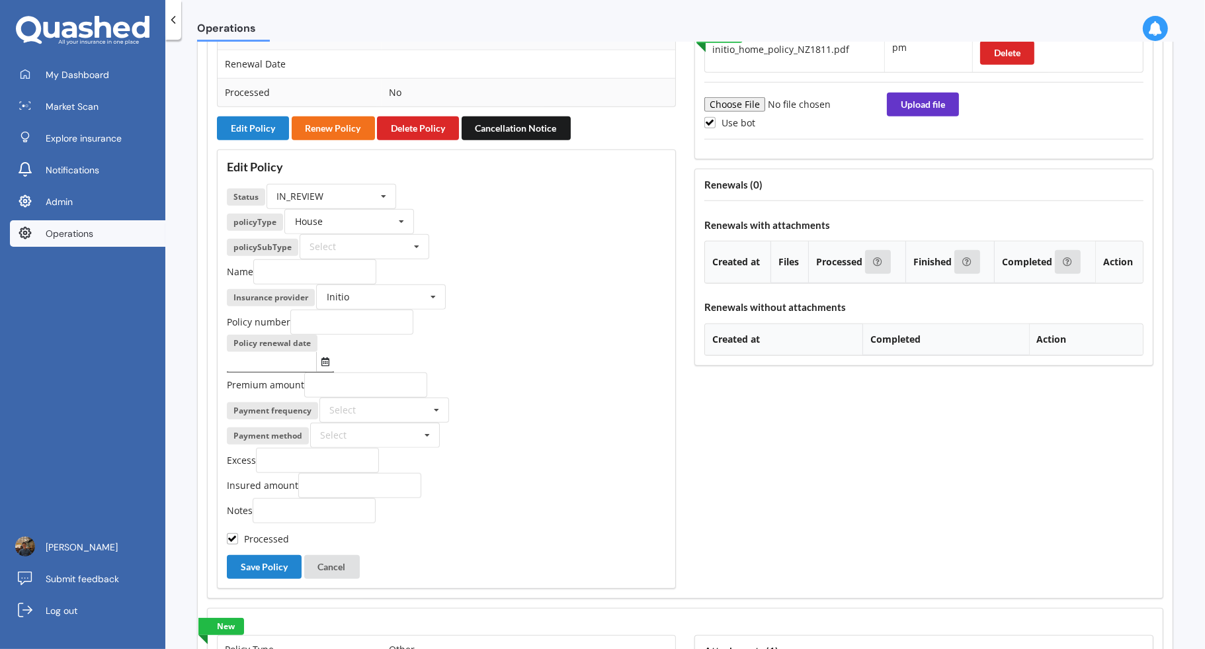
click at [542, 372] on div "Premium amount" at bounding box center [446, 384] width 439 height 25
click at [245, 513] on div "Edit Policy Status IN_REVIEW ACTIVE EXPIRED FINISH_SETUP IN_REVIEW PROCESSING R…" at bounding box center [446, 368] width 459 height 439
click at [264, 555] on button "Save Policy" at bounding box center [264, 567] width 75 height 24
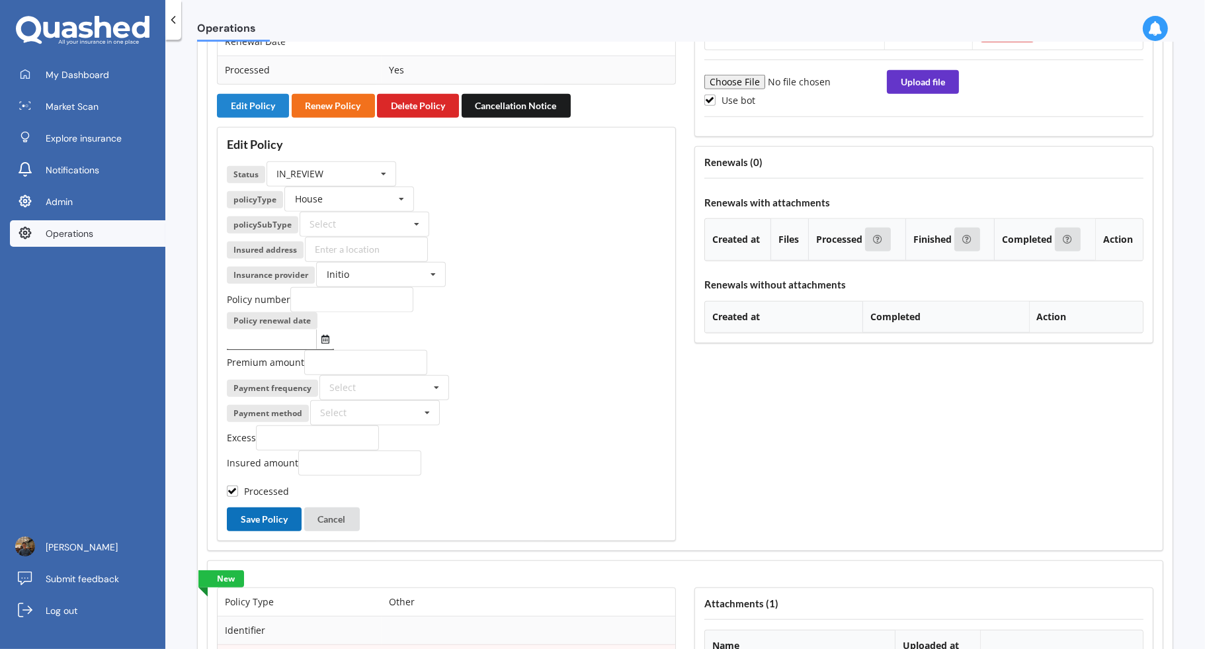
scroll to position [1326, 0]
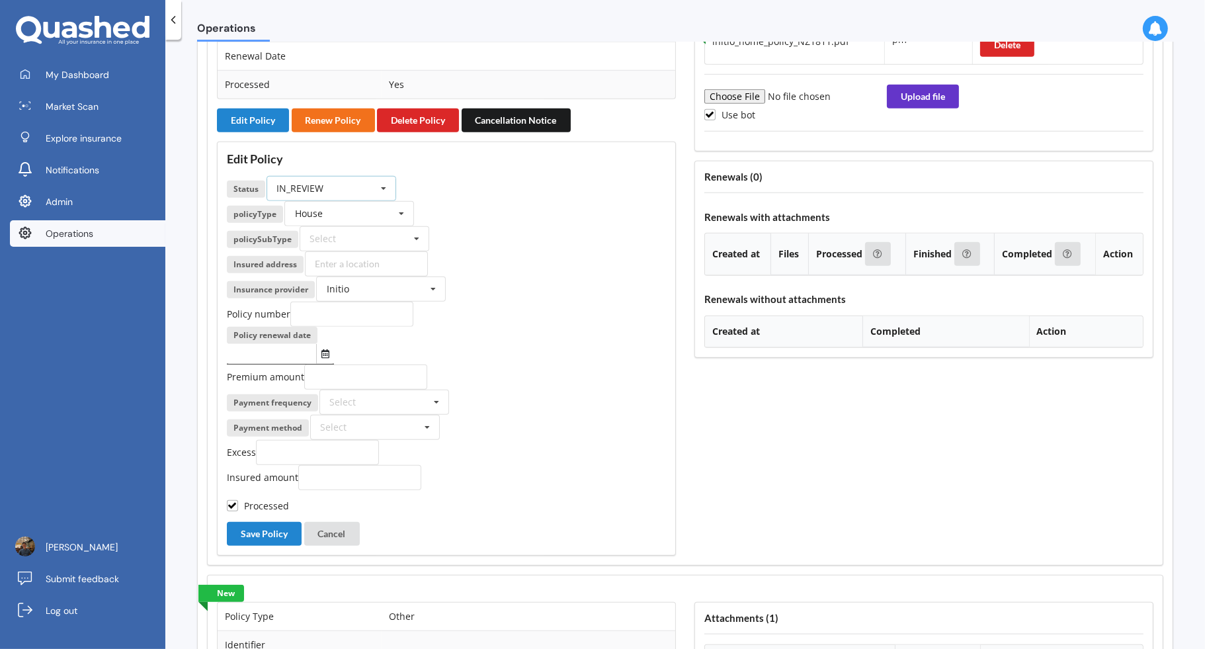
click at [369, 176] on div "IN_REVIEW ACTIVE EXPIRED FINISH_SETUP IN_REVIEW PROCESSING RENEWING INCOMPLETE …" at bounding box center [331, 188] width 130 height 25
click at [353, 304] on div "INCOMPLETE" at bounding box center [331, 316] width 128 height 24
click at [571, 301] on div "Policy number" at bounding box center [446, 313] width 439 height 25
click at [263, 522] on button "Save Policy" at bounding box center [264, 534] width 75 height 24
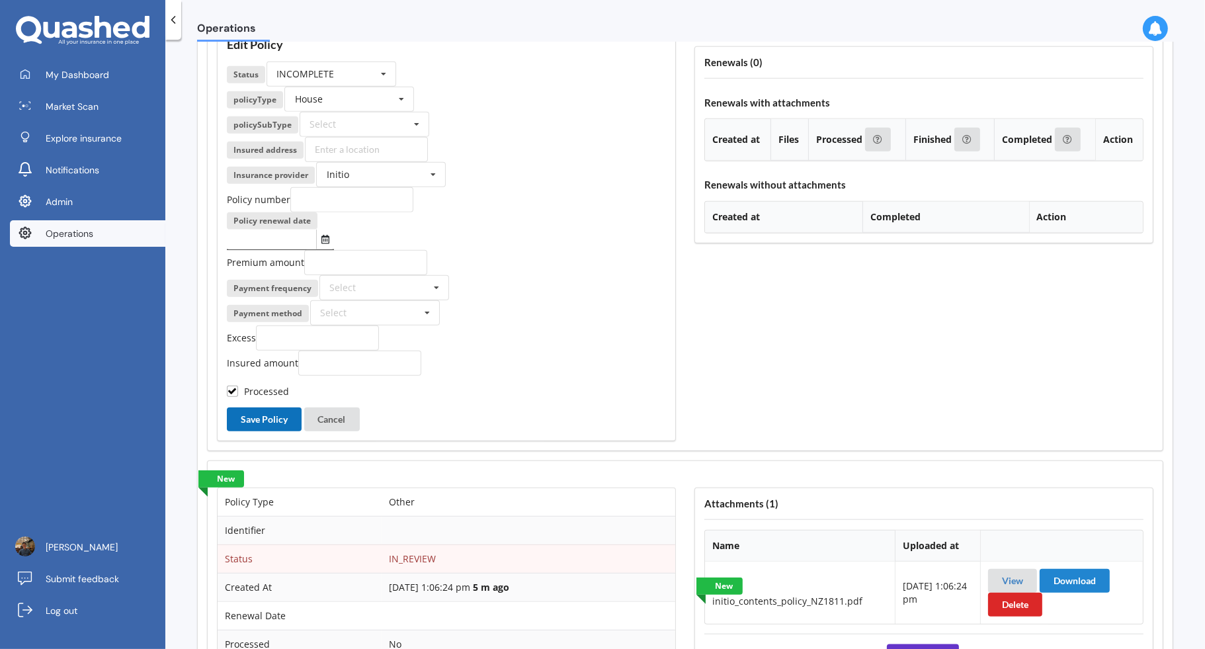
scroll to position [1673, 0]
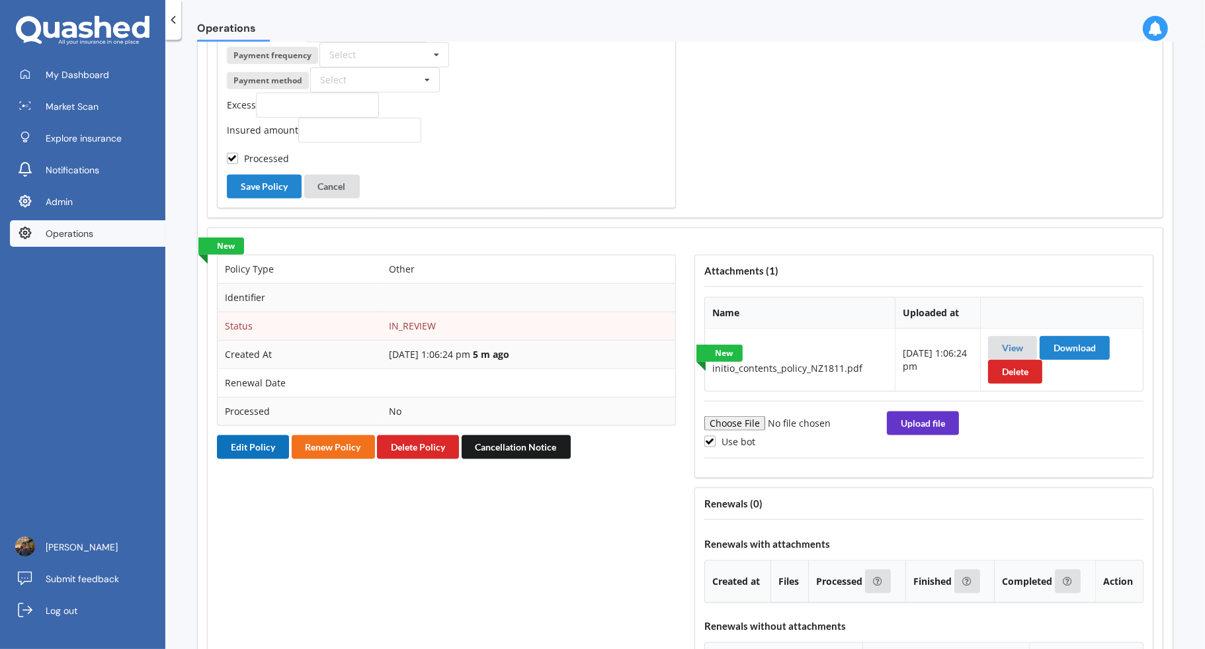
click at [262, 435] on button "Edit Policy" at bounding box center [253, 447] width 72 height 24
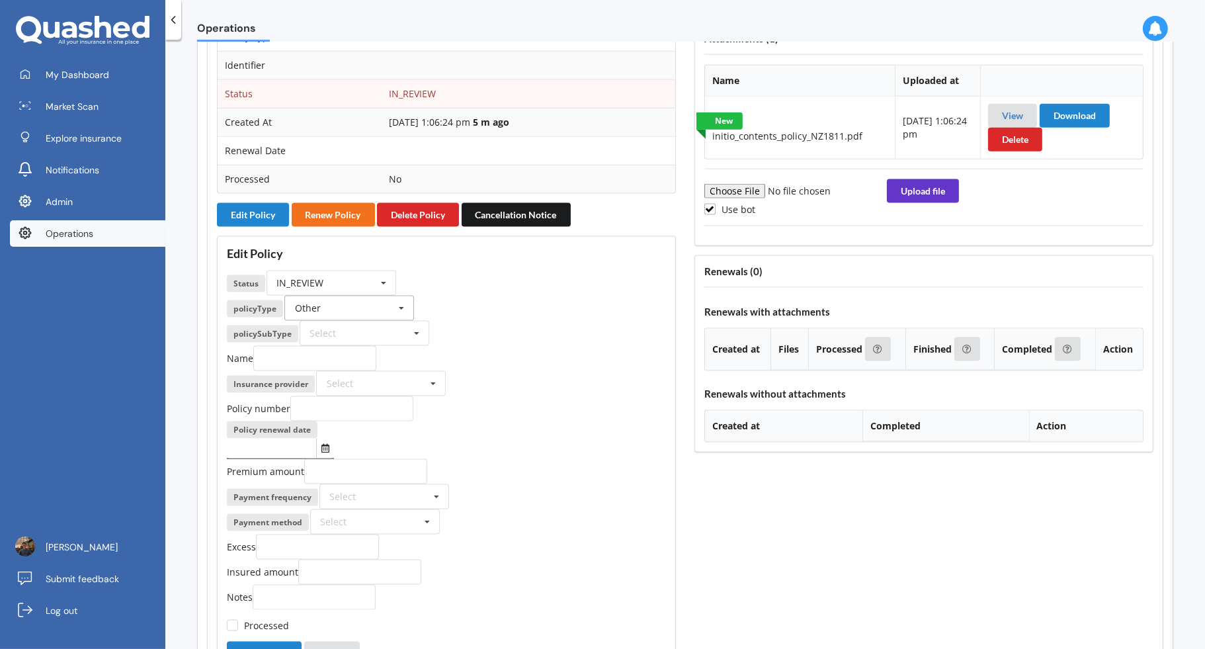
click at [373, 296] on input "text" at bounding box center [350, 308] width 128 height 24
click at [366, 388] on div "Contents" at bounding box center [349, 400] width 128 height 24
click at [538, 346] on div "Name" at bounding box center [446, 358] width 439 height 25
click at [278, 619] on label "Processed" at bounding box center [258, 624] width 62 height 11
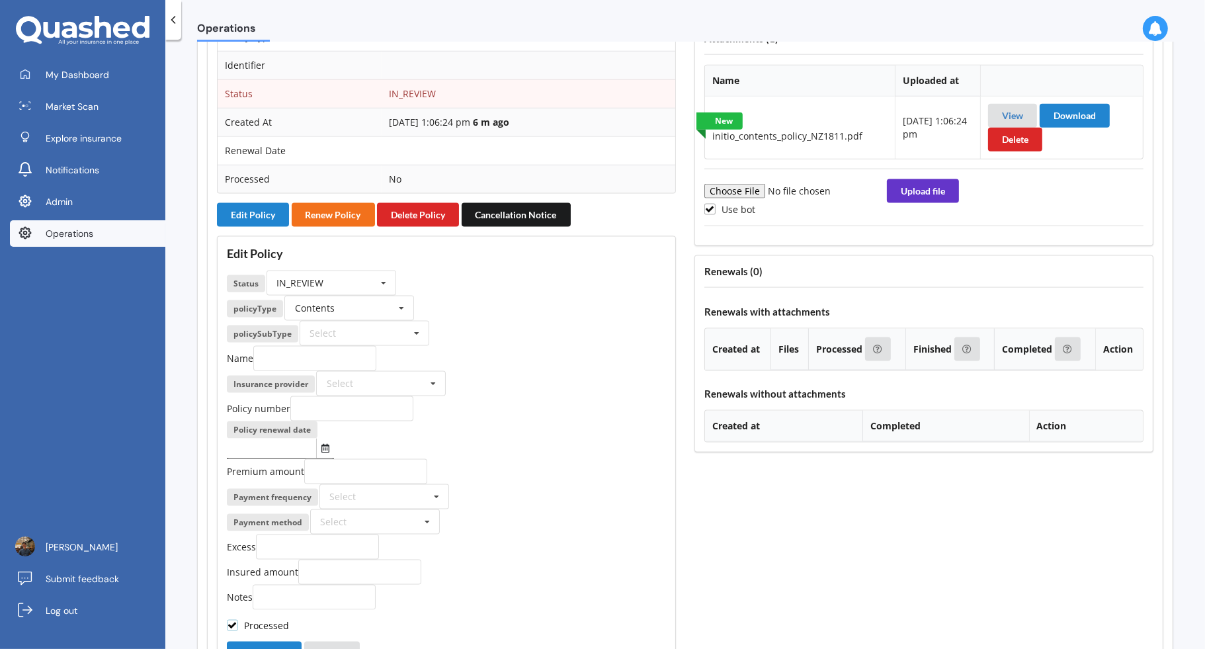
checkbox input "true"
click at [361, 270] on div "IN_REVIEW ACTIVE EXPIRED FINISH_SETUP IN_REVIEW PROCESSING RENEWING INCOMPLETE …" at bounding box center [331, 282] width 130 height 25
click at [347, 378] on div "INCOMPLETE" at bounding box center [331, 390] width 128 height 24
click at [269, 641] on button "Save Policy" at bounding box center [264, 653] width 75 height 24
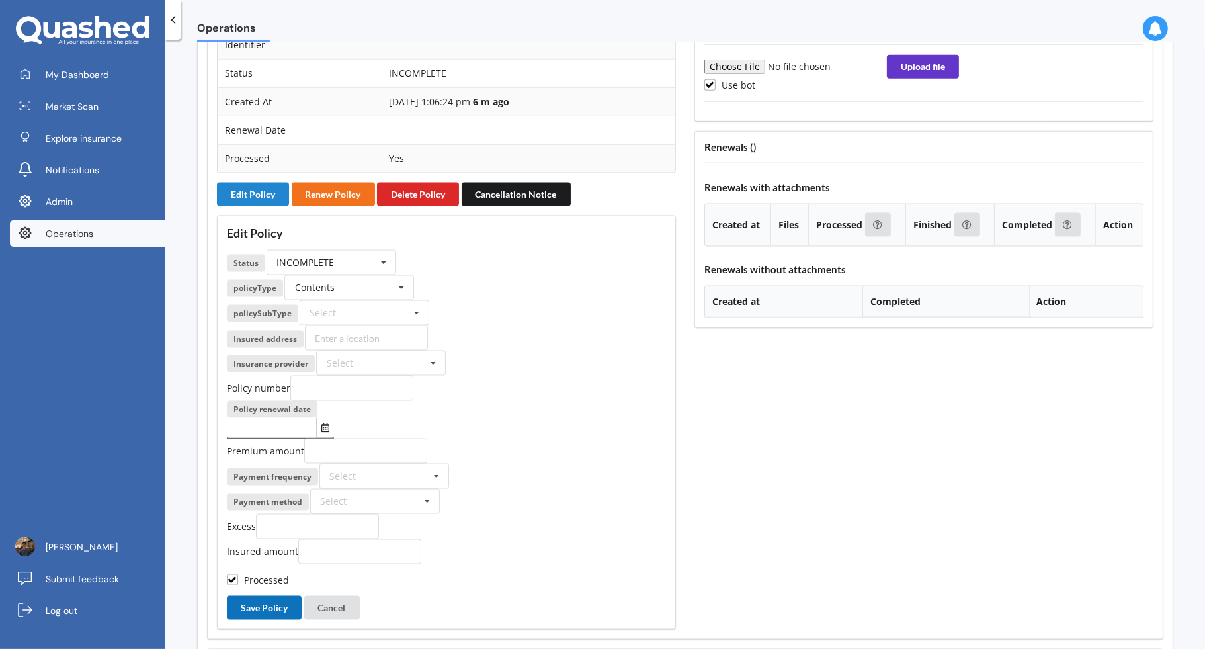
scroll to position [1905, 0]
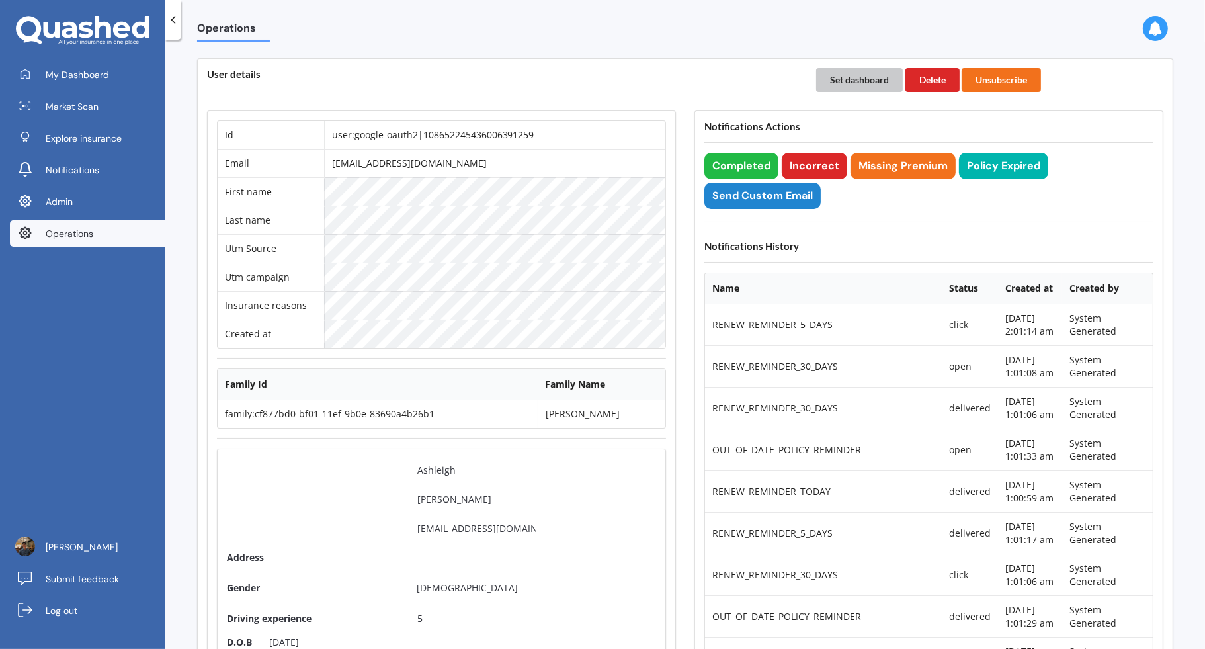
click at [861, 81] on button "Set dashboard" at bounding box center [859, 80] width 87 height 24
click at [119, 80] on link "My Dashboard" at bounding box center [87, 74] width 155 height 26
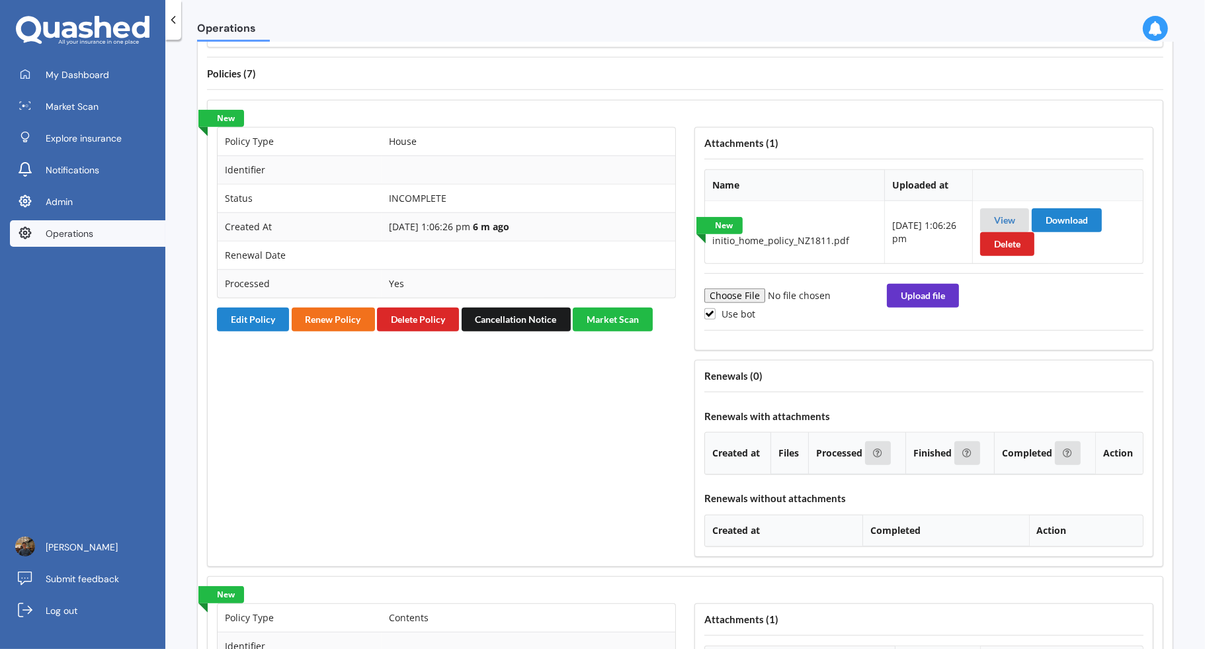
scroll to position [1423, 0]
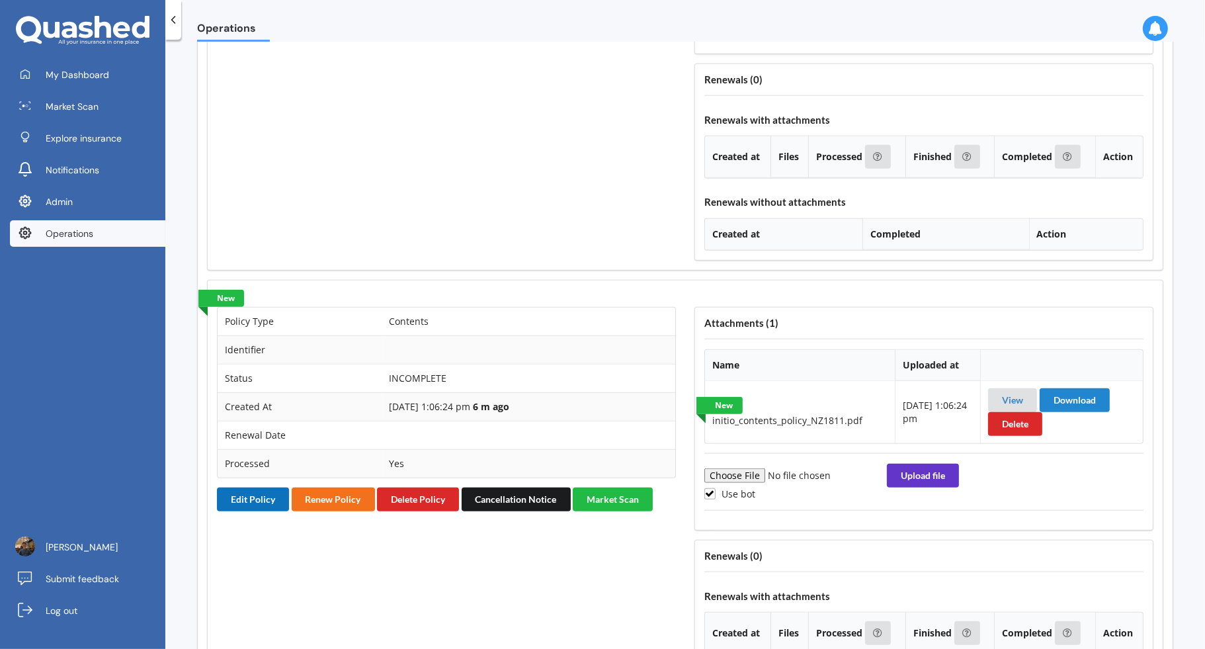
click at [269, 487] on button "Edit Policy" at bounding box center [253, 499] width 72 height 24
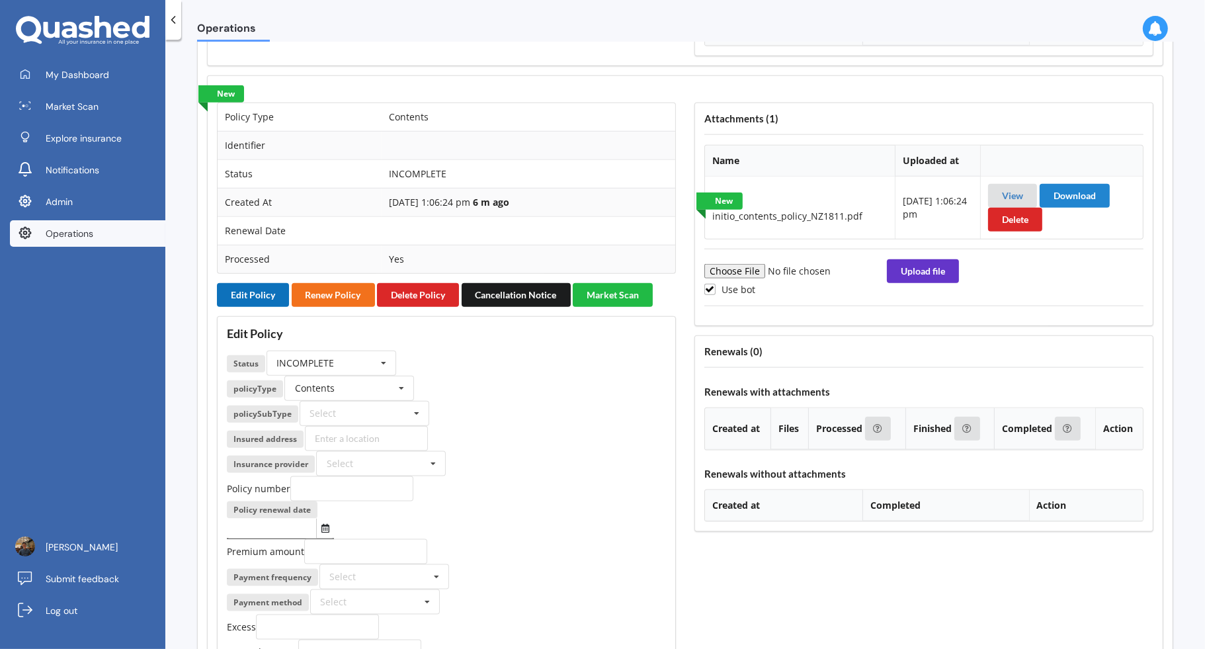
scroll to position [1641, 0]
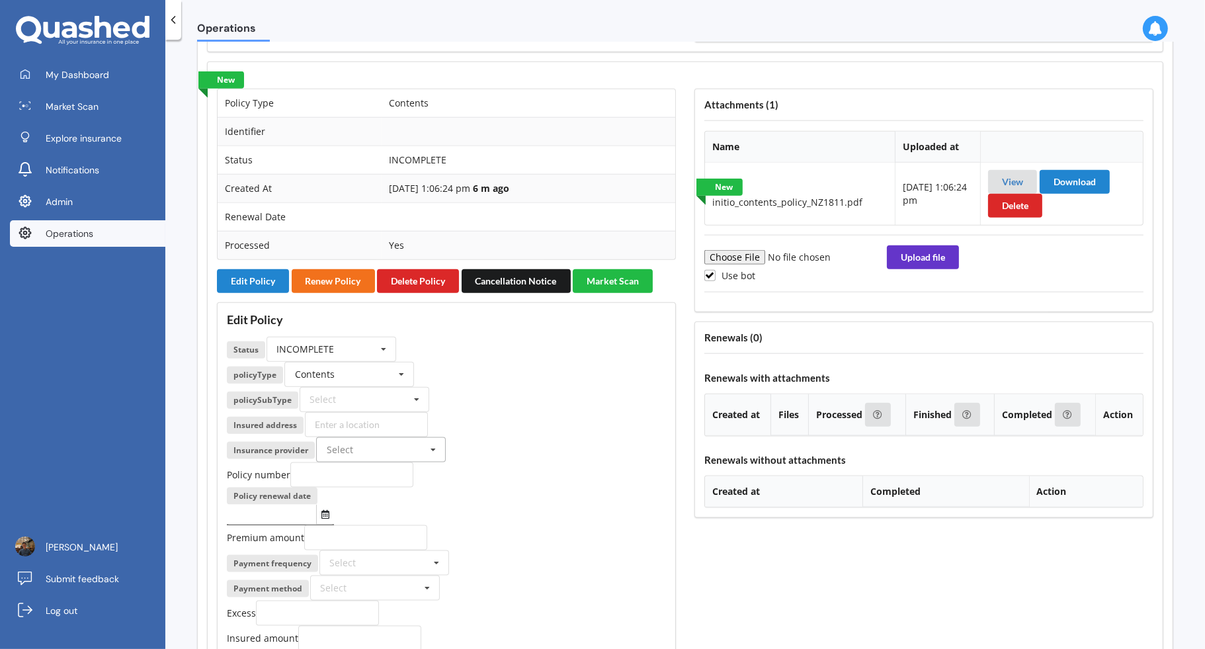
click at [408, 438] on input "text" at bounding box center [381, 450] width 128 height 24
type input "ini"
click at [421, 461] on div "Initio" at bounding box center [381, 473] width 128 height 24
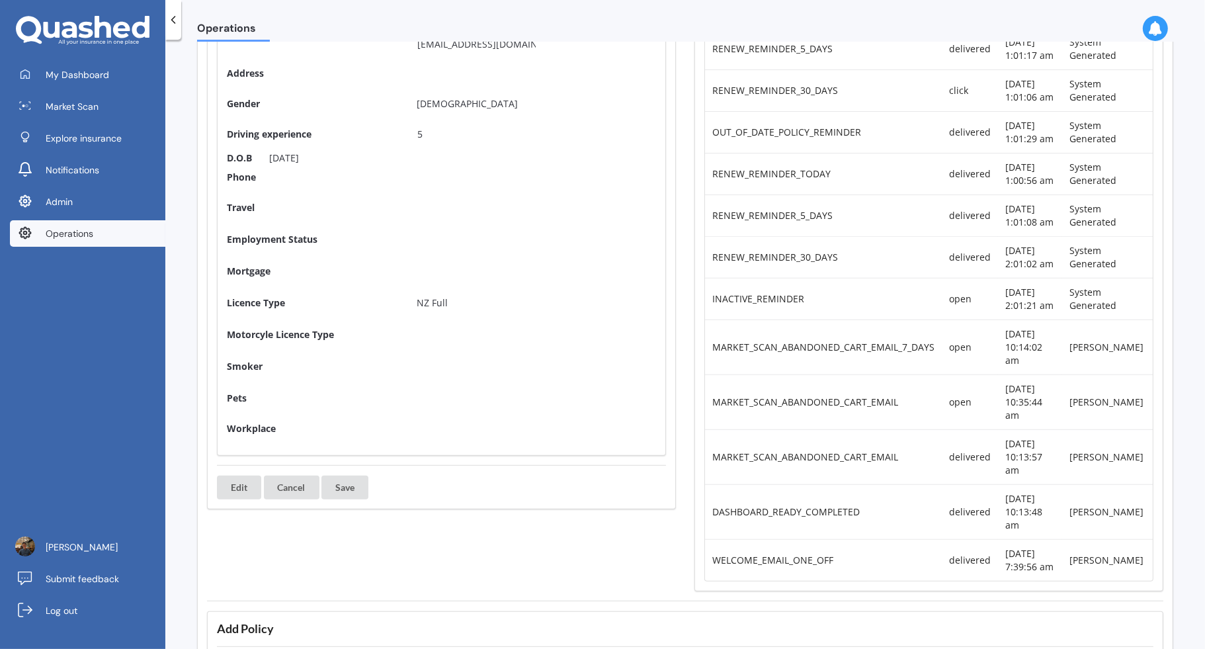
scroll to position [0, 0]
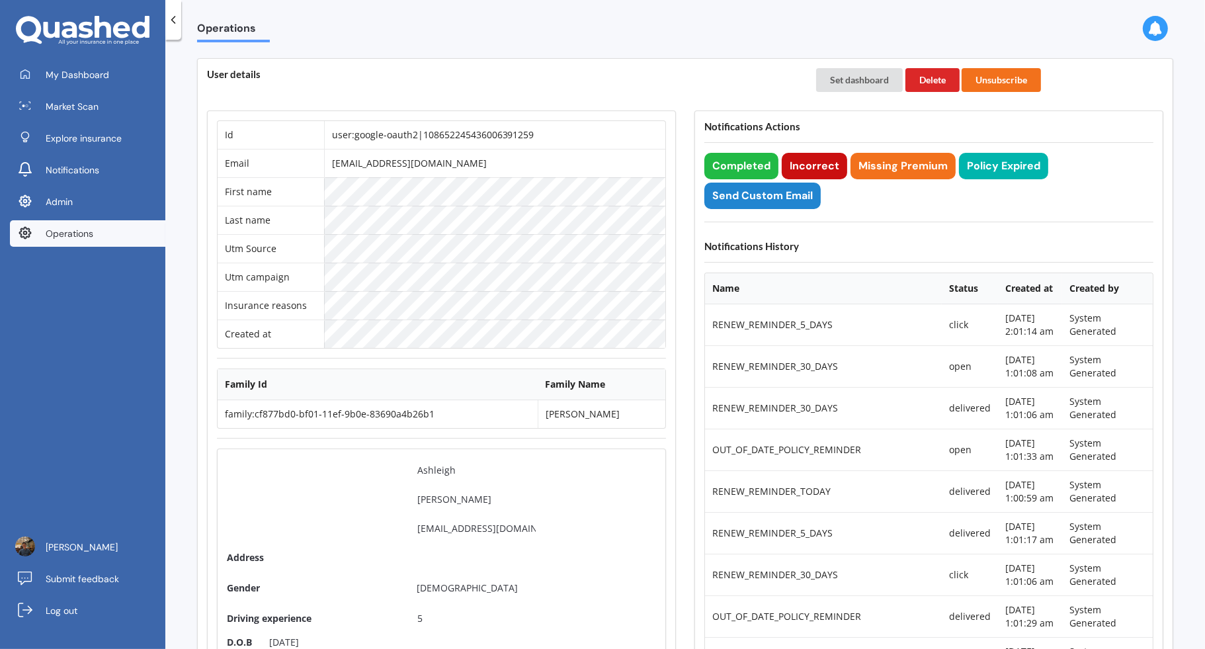
click at [827, 166] on button "Incorrect" at bounding box center [813, 166] width 65 height 26
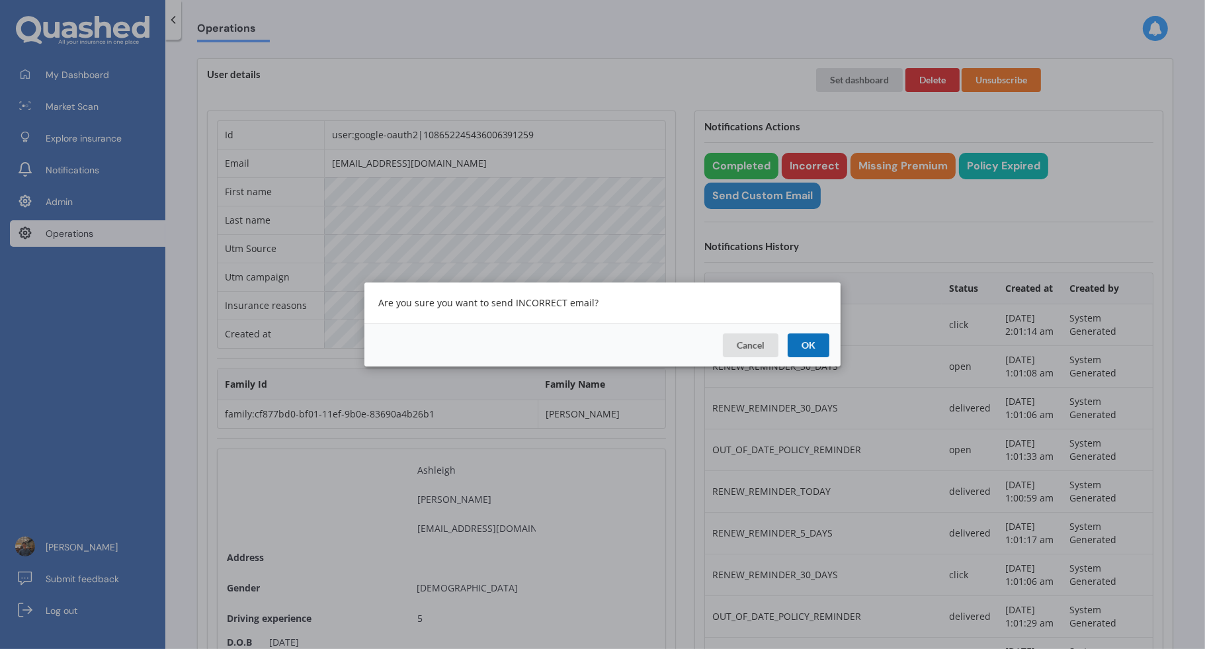
click at [818, 348] on button "OK" at bounding box center [808, 345] width 42 height 24
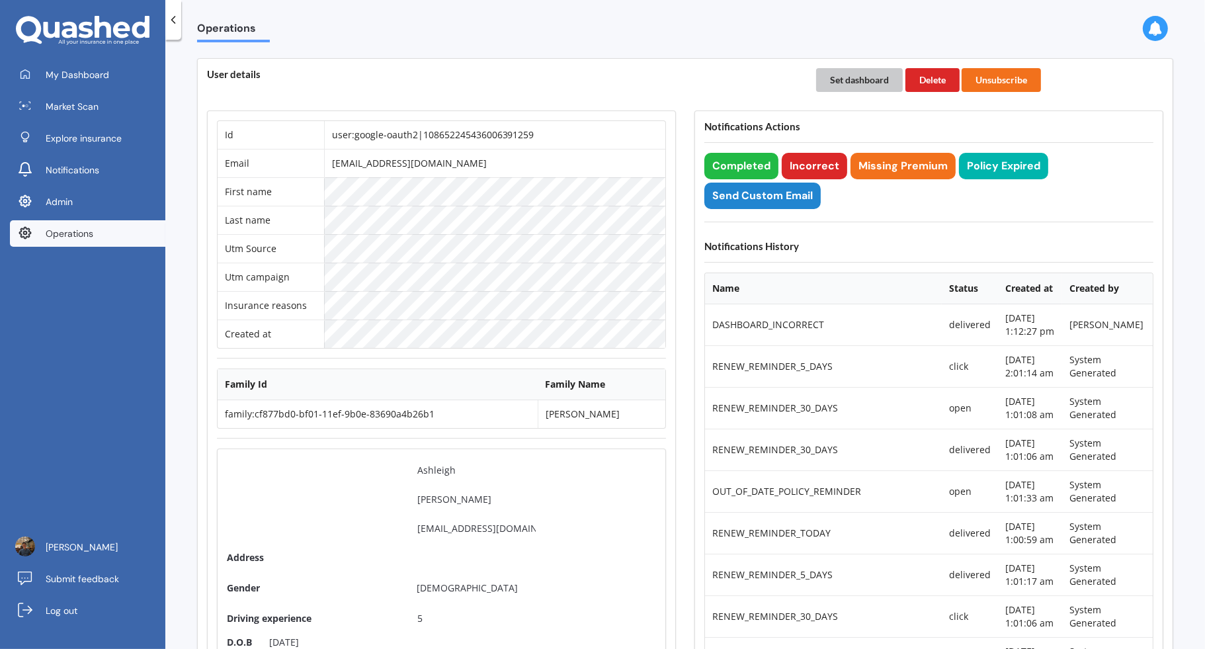
click at [857, 81] on button "Set dashboard" at bounding box center [859, 80] width 87 height 24
click at [138, 81] on link "My Dashboard" at bounding box center [87, 74] width 155 height 26
click at [126, 239] on link "Operations" at bounding box center [87, 233] width 155 height 26
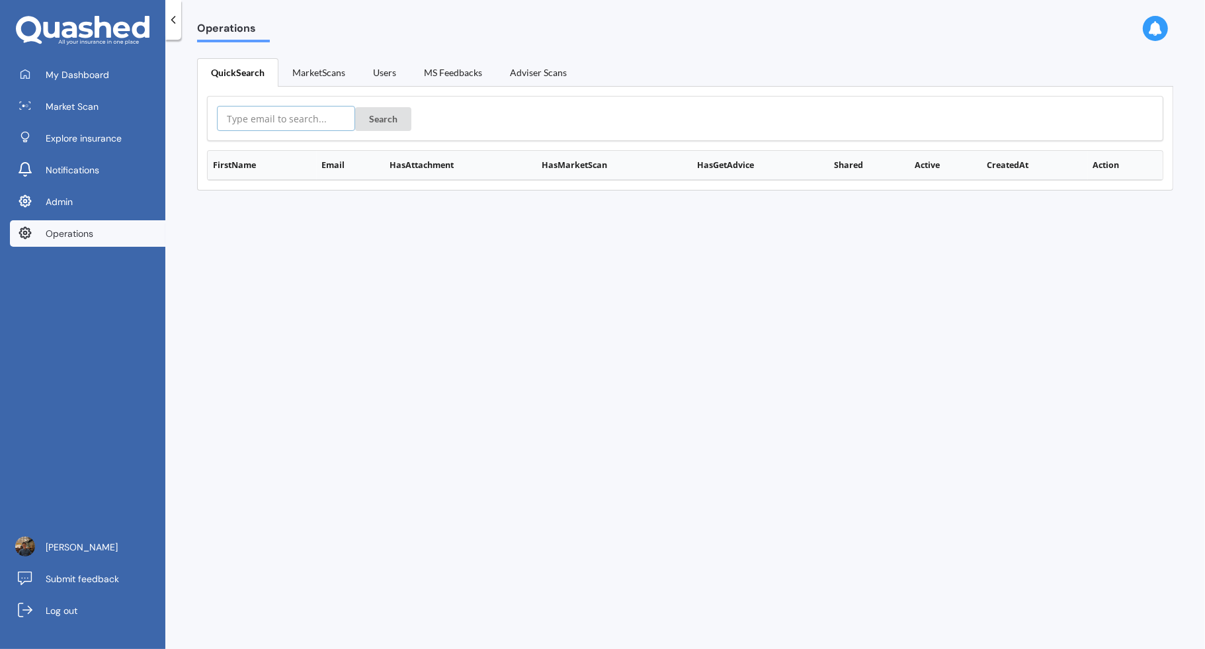
click at [265, 114] on input "text" at bounding box center [286, 118] width 138 height 25
paste input "https://app.quashed.co.nz/operations/policyScan/policy-scan:87befbd0-9d8f-11f0-…"
type input "https://app.quashed.co.nz/operations/policyScan/policy-scan:87befbd0-9d8f-11f0-…"
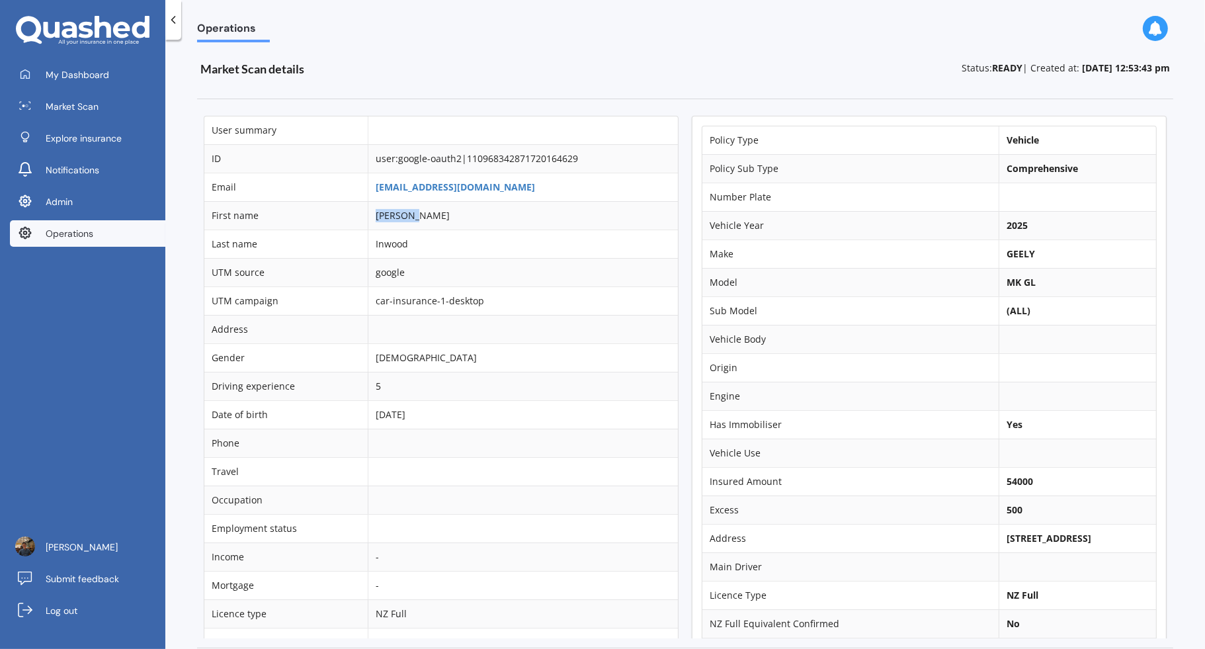
drag, startPoint x: 441, startPoint y: 212, endPoint x: 362, endPoint y: 212, distance: 78.7
click at [362, 212] on tr "First name [PERSON_NAME]" at bounding box center [440, 215] width 473 height 28
click at [520, 189] on td "[EMAIL_ADDRESS][DOMAIN_NAME]" at bounding box center [523, 187] width 310 height 28
drag, startPoint x: 502, startPoint y: 189, endPoint x: 371, endPoint y: 185, distance: 131.6
click at [371, 185] on td "[EMAIL_ADDRESS][DOMAIN_NAME]" at bounding box center [523, 187] width 310 height 28
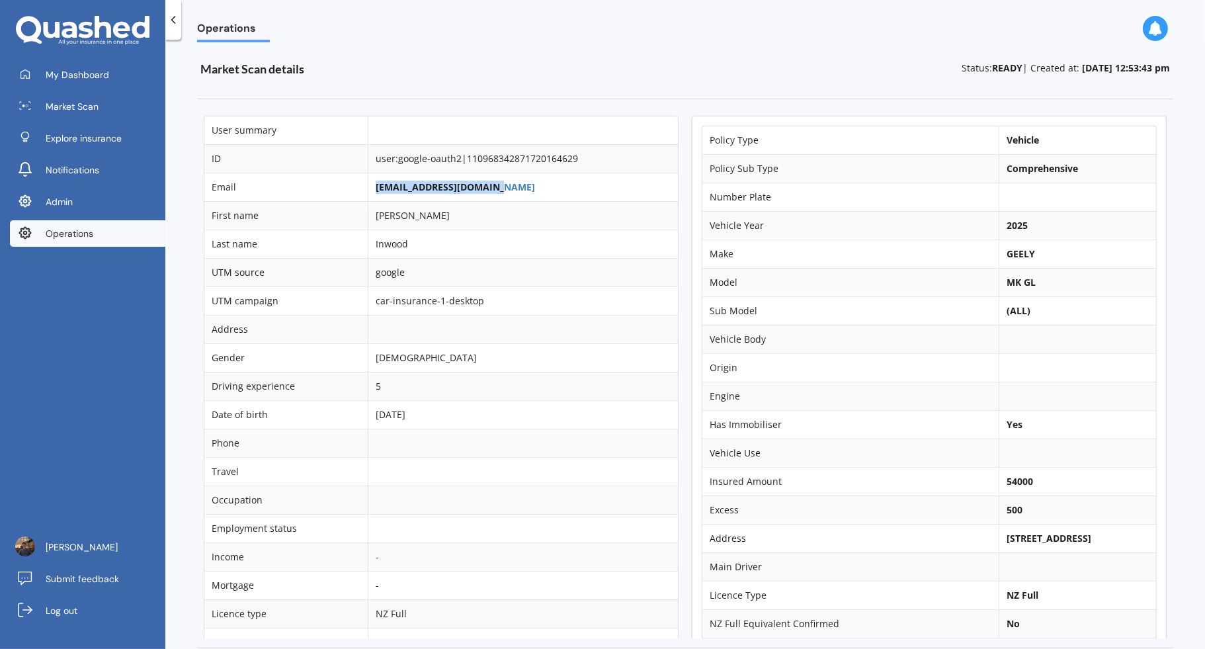
copy link "[EMAIL_ADDRESS][DOMAIN_NAME]"
click at [124, 235] on link "Operations" at bounding box center [87, 233] width 155 height 26
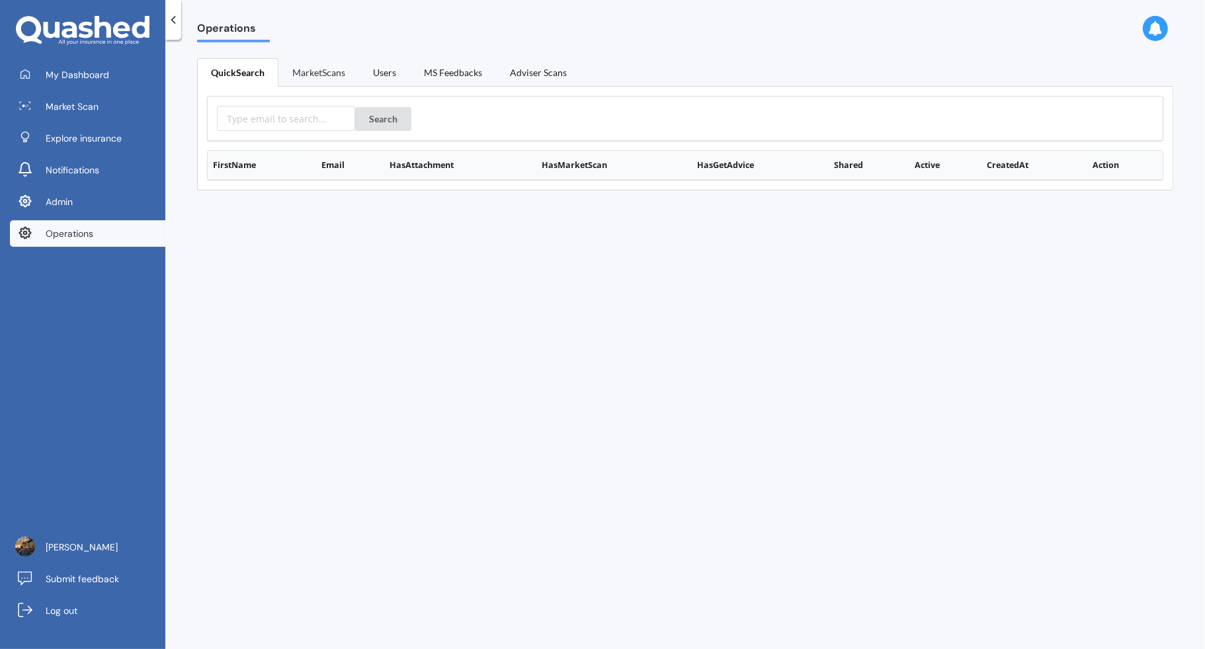
click at [331, 67] on link "MarketScans" at bounding box center [318, 72] width 81 height 28
click at [316, 73] on link "MarketScans" at bounding box center [318, 72] width 81 height 28
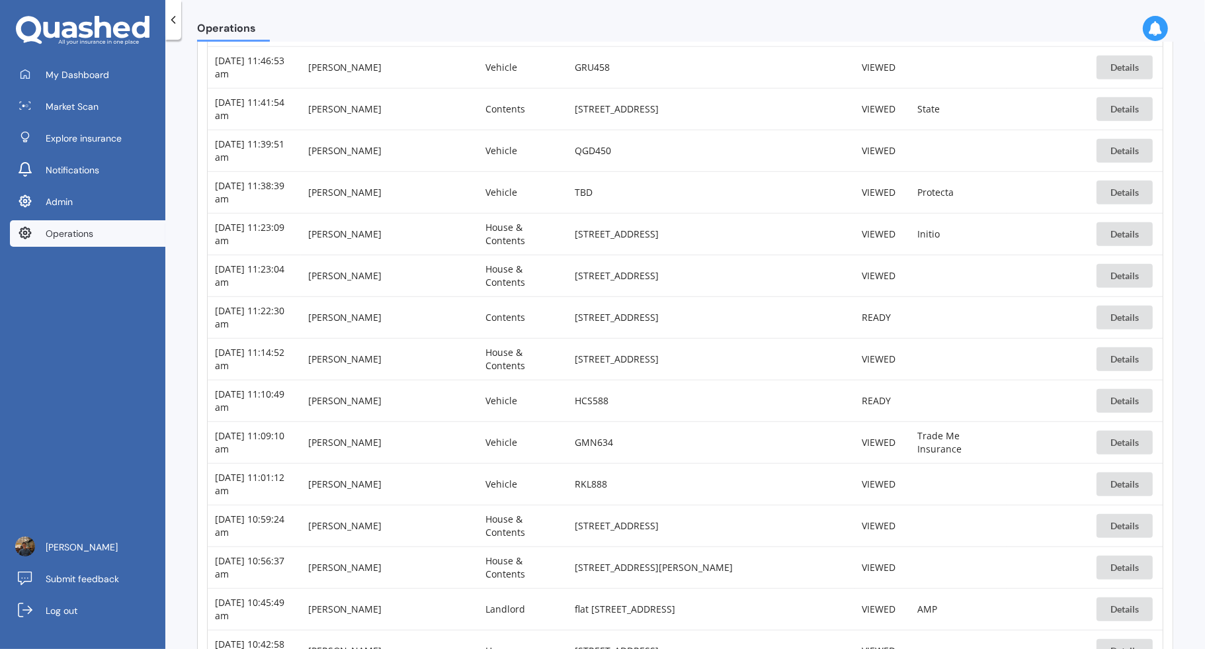
scroll to position [1223, 0]
